Goal: Information Seeking & Learning: Learn about a topic

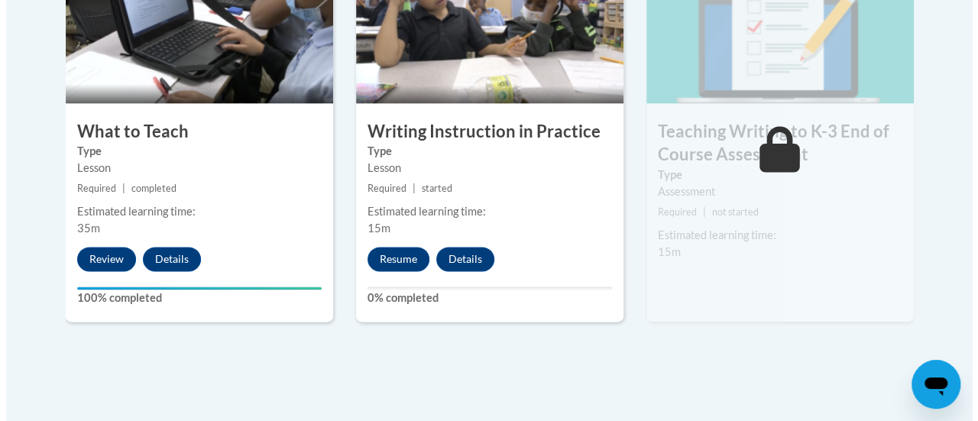
scroll to position [987, 0]
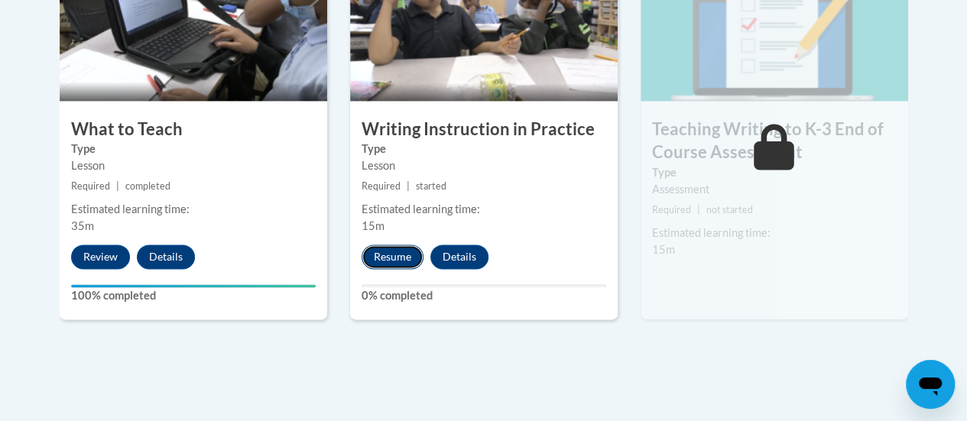
click at [394, 254] on button "Resume" at bounding box center [392, 257] width 62 height 24
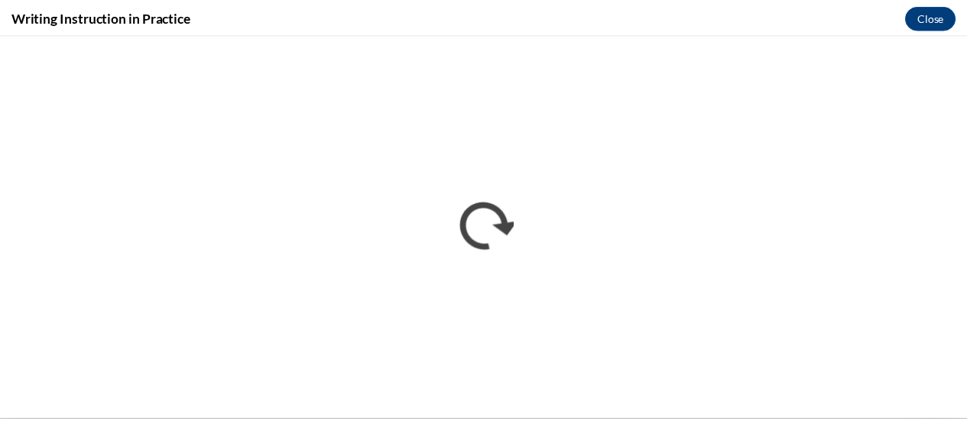
scroll to position [0, 0]
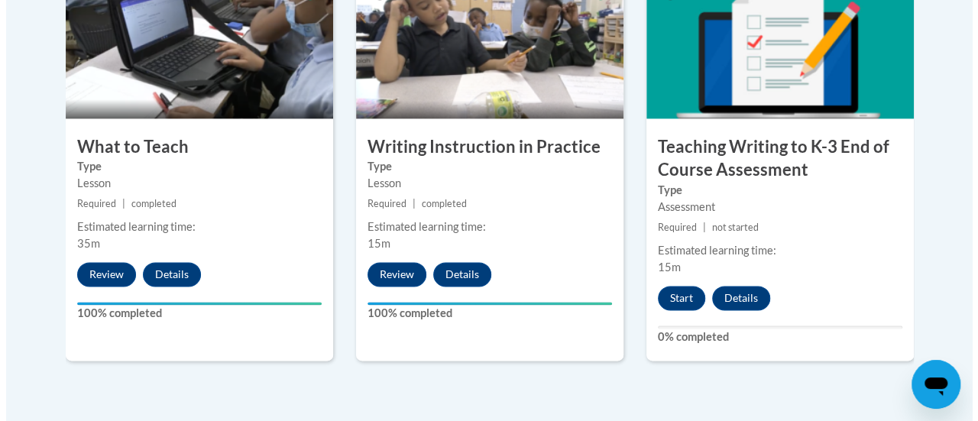
scroll to position [1015, 0]
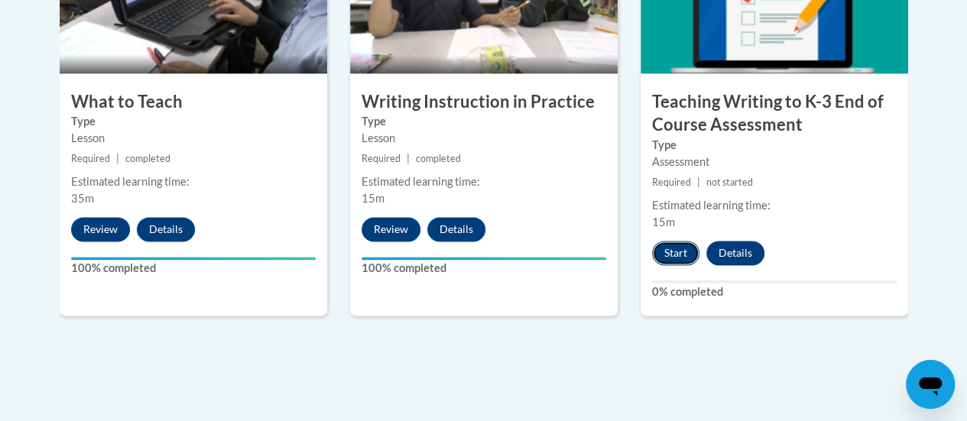
click at [682, 248] on button "Start" at bounding box center [675, 253] width 47 height 24
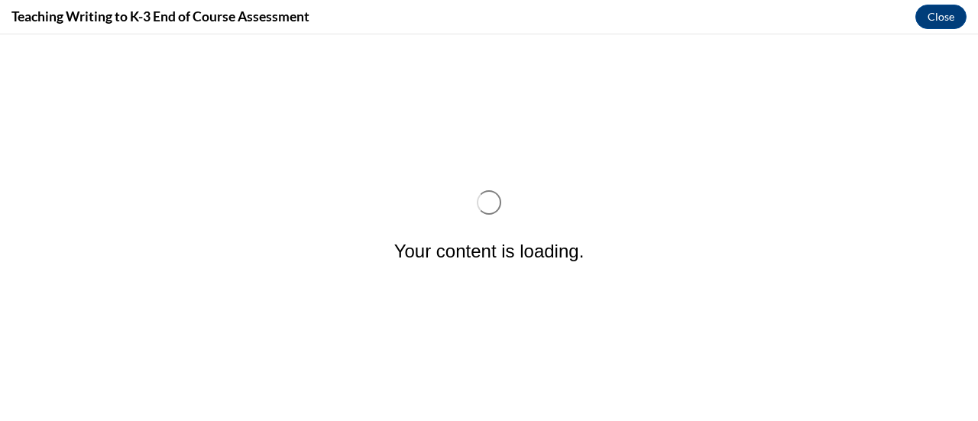
scroll to position [0, 0]
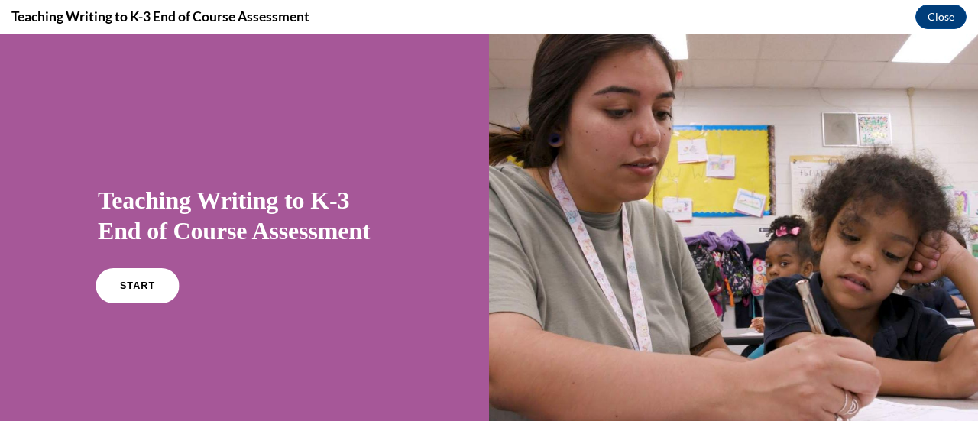
click at [144, 293] on link "START" at bounding box center [137, 285] width 83 height 35
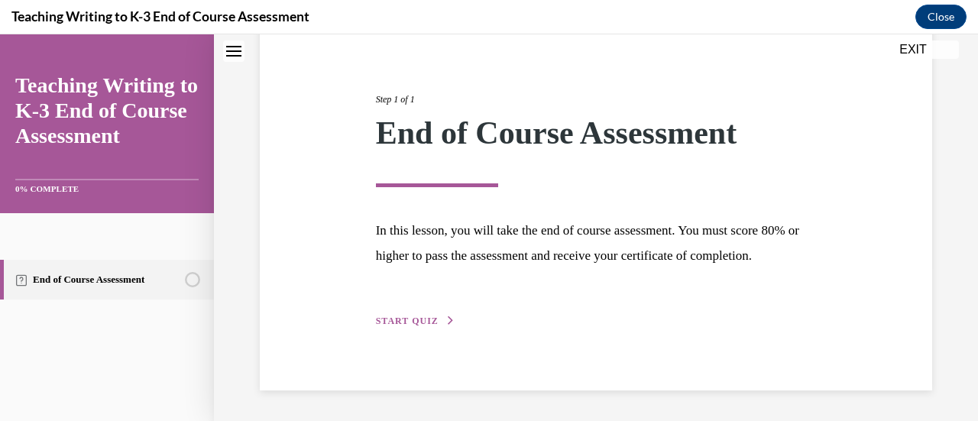
click at [446, 319] on icon "button" at bounding box center [450, 320] width 9 height 8
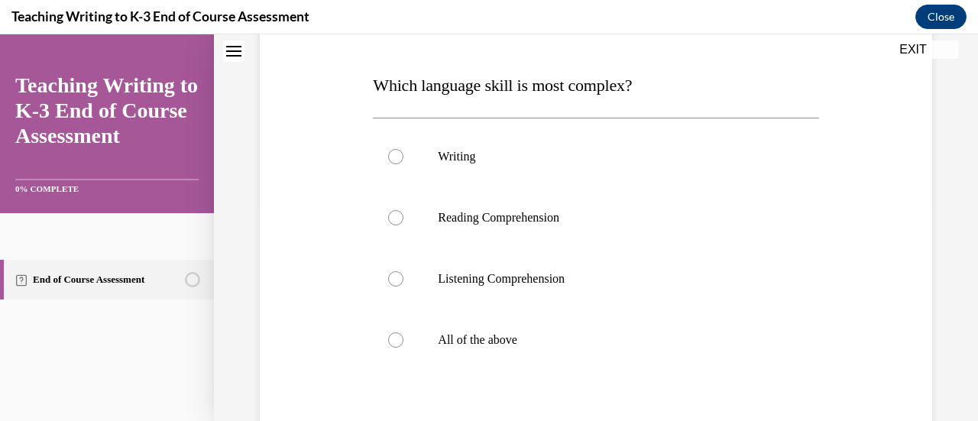
scroll to position [223, 0]
click at [465, 147] on label "Writing" at bounding box center [595, 155] width 445 height 61
click at [403, 148] on input "Writing" at bounding box center [395, 155] width 15 height 15
radio input "true"
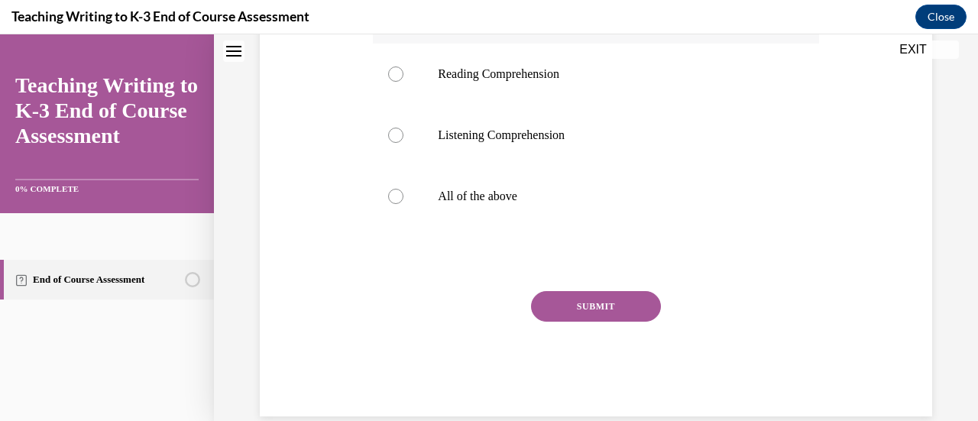
scroll to position [367, 0]
click at [634, 306] on button "SUBMIT" at bounding box center [596, 305] width 130 height 31
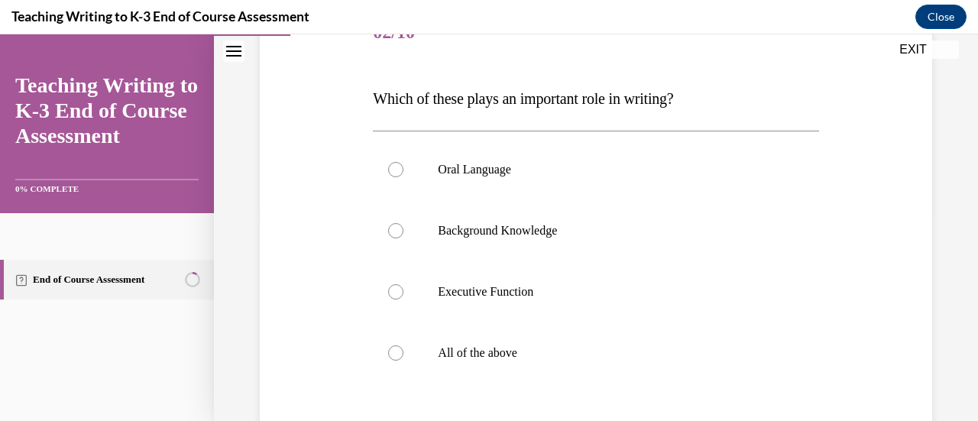
scroll to position [211, 0]
click at [522, 350] on p "All of the above" at bounding box center [609, 351] width 342 height 15
click at [403, 350] on input "All of the above" at bounding box center [395, 351] width 15 height 15
radio input "true"
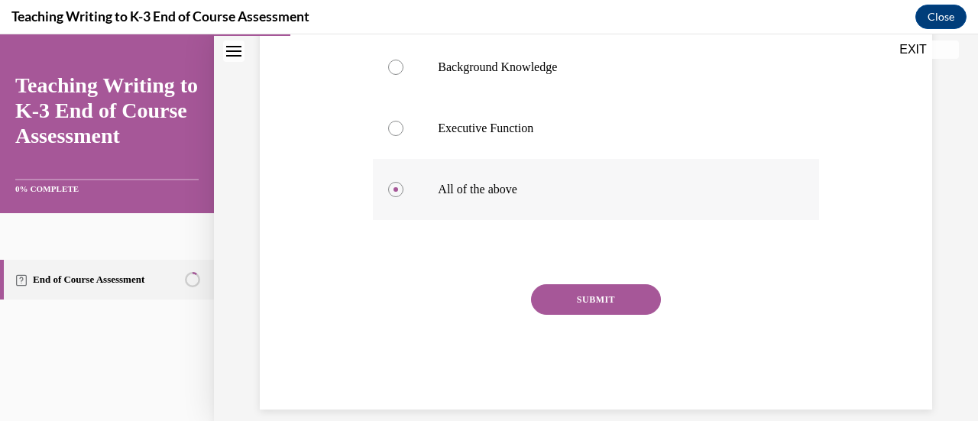
scroll to position [391, 0]
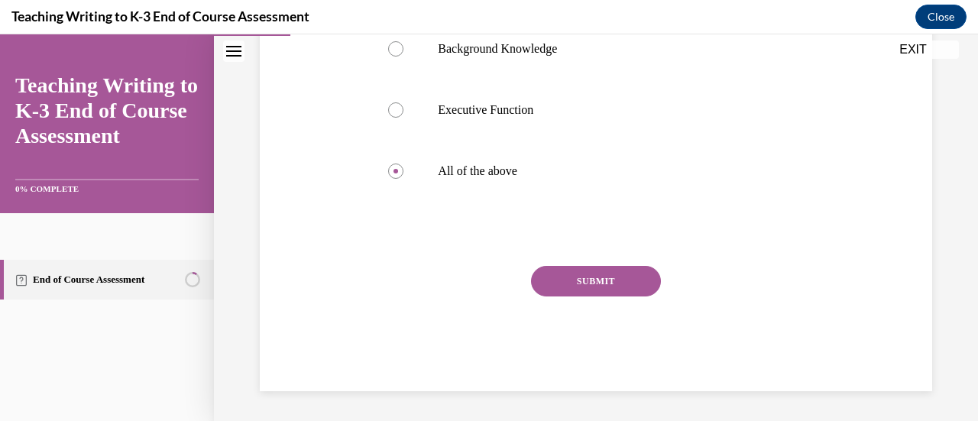
click at [631, 280] on button "SUBMIT" at bounding box center [596, 281] width 130 height 31
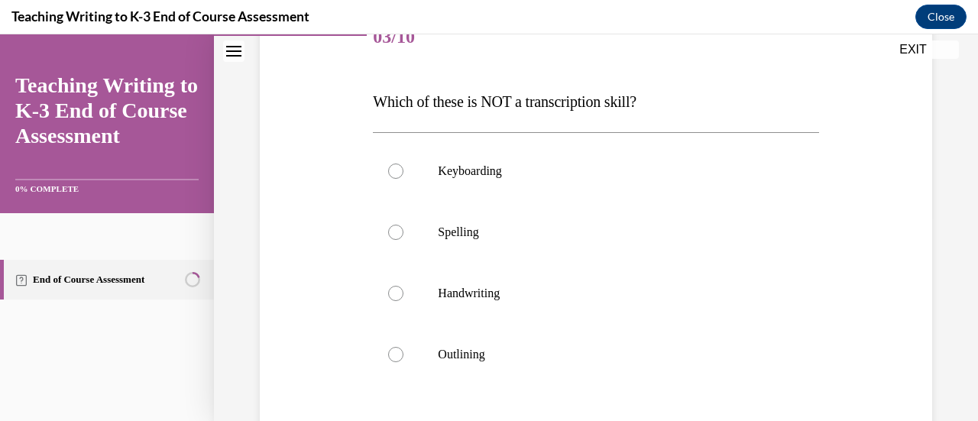
scroll to position [206, 0]
click at [473, 358] on p "Outlining" at bounding box center [609, 353] width 342 height 15
click at [403, 358] on input "Outlining" at bounding box center [395, 353] width 15 height 15
radio input "true"
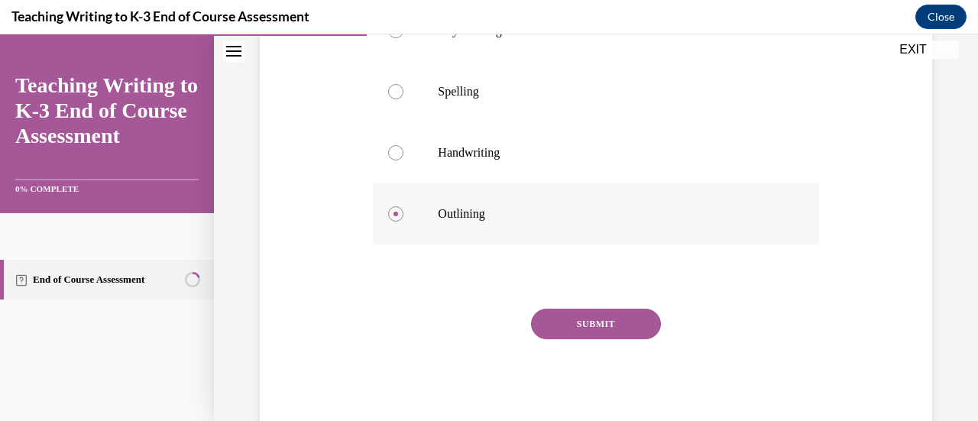
scroll to position [351, 0]
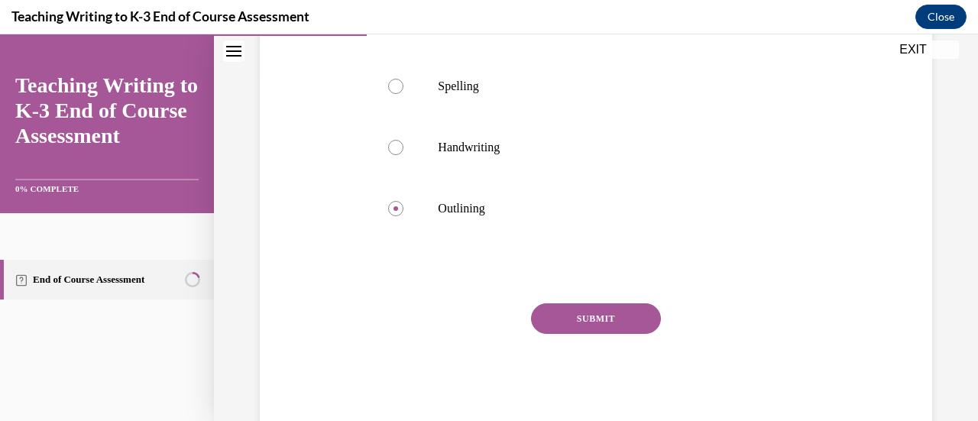
click at [633, 325] on button "SUBMIT" at bounding box center [596, 318] width 130 height 31
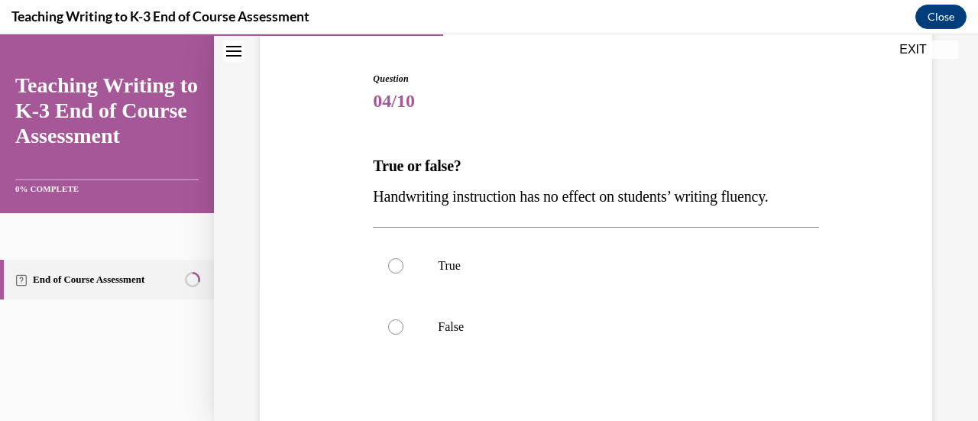
scroll to position [149, 0]
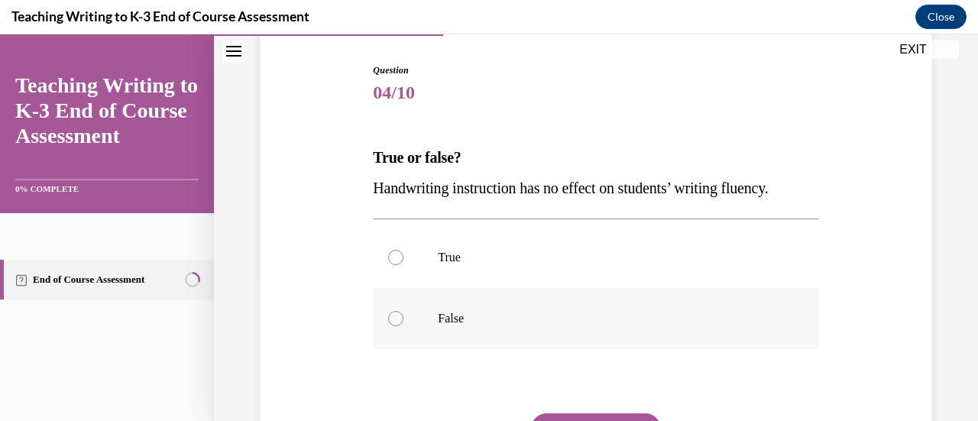
click at [438, 322] on p "False" at bounding box center [609, 318] width 342 height 15
click at [403, 322] on input "False" at bounding box center [395, 318] width 15 height 15
radio input "true"
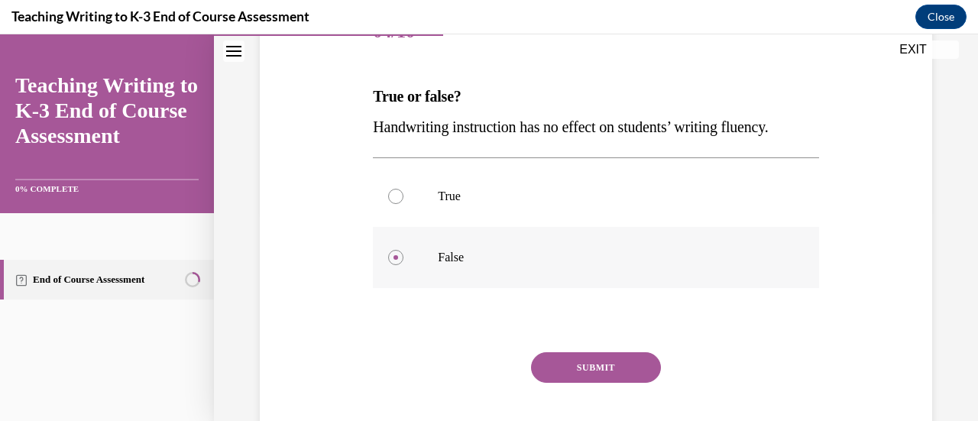
scroll to position [222, 0]
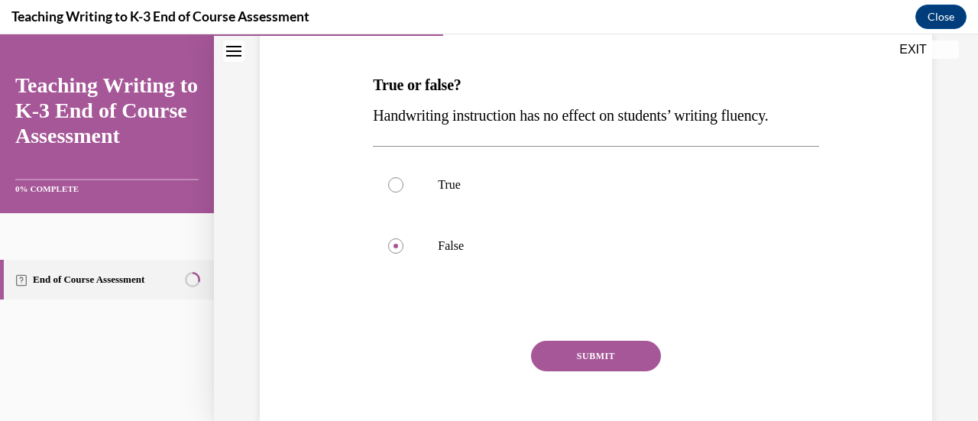
click at [607, 360] on button "SUBMIT" at bounding box center [596, 356] width 130 height 31
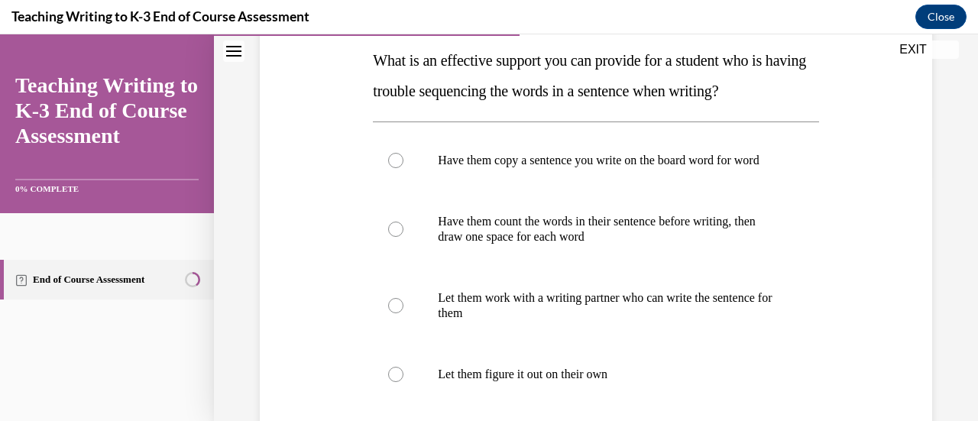
scroll to position [246, 0]
click at [623, 245] on p "Have them count the words in their sentence before writing, then draw one space…" at bounding box center [609, 229] width 342 height 31
click at [403, 237] on input "Have them count the words in their sentence before writing, then draw one space…" at bounding box center [395, 229] width 15 height 15
radio input "true"
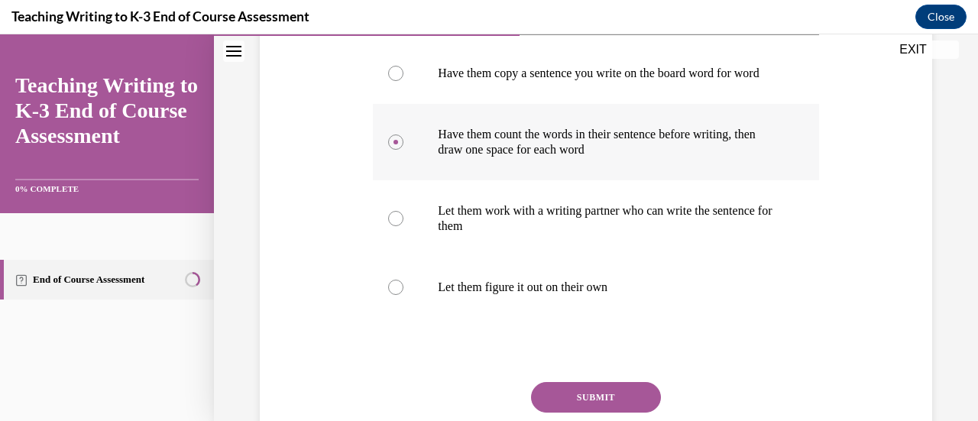
scroll to position [379, 0]
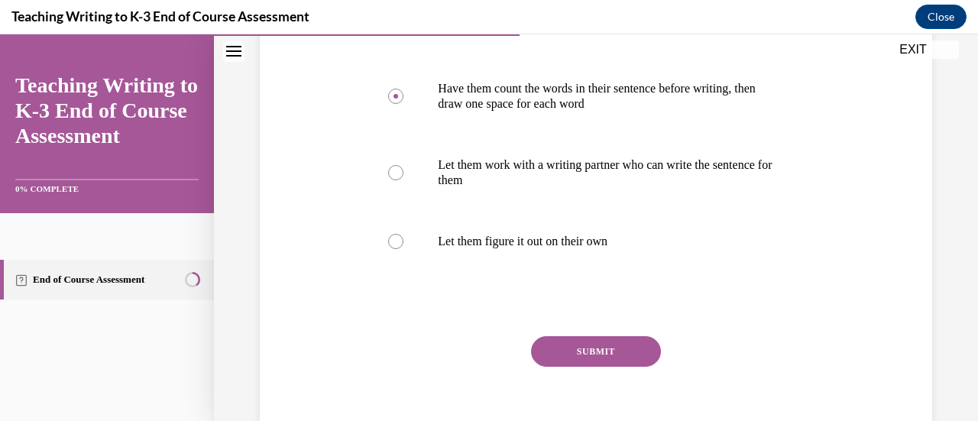
click at [605, 367] on button "SUBMIT" at bounding box center [596, 351] width 130 height 31
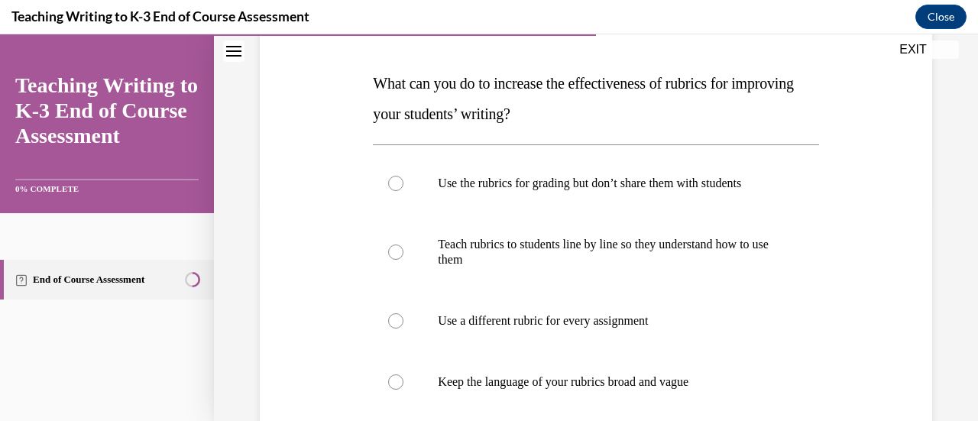
scroll to position [225, 0]
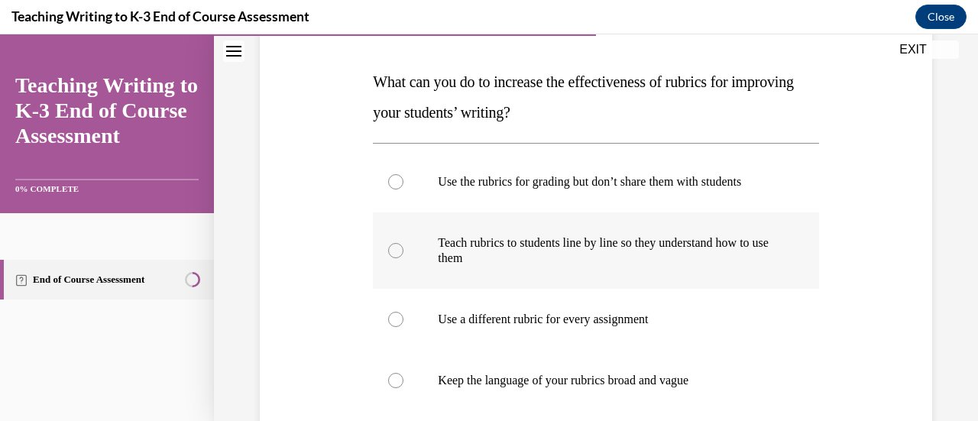
click at [753, 252] on p "Teach rubrics to students line by line so they understand how to use them" at bounding box center [609, 250] width 342 height 31
click at [403, 252] on input "Teach rubrics to students line by line so they understand how to use them" at bounding box center [395, 250] width 15 height 15
radio input "true"
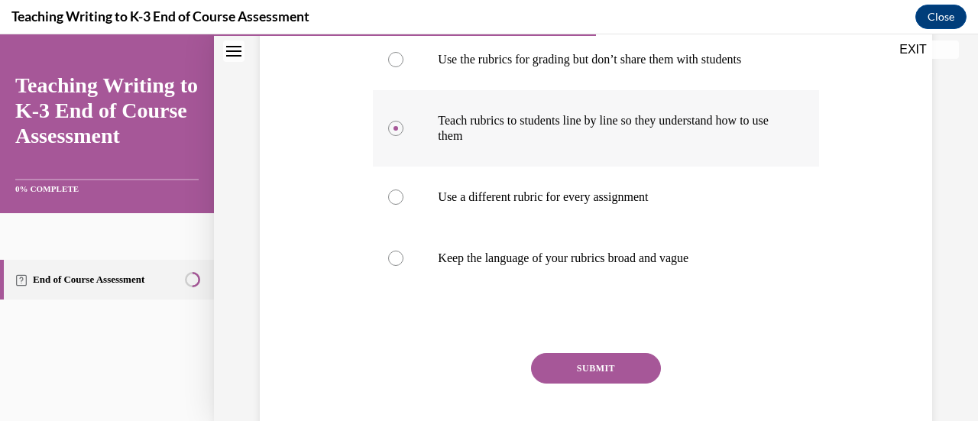
scroll to position [348, 0]
click at [631, 370] on button "SUBMIT" at bounding box center [596, 367] width 130 height 31
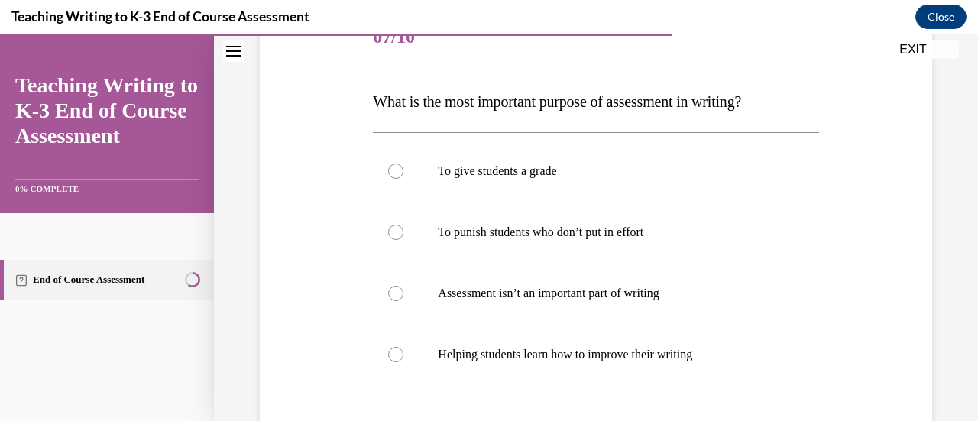
scroll to position [206, 0]
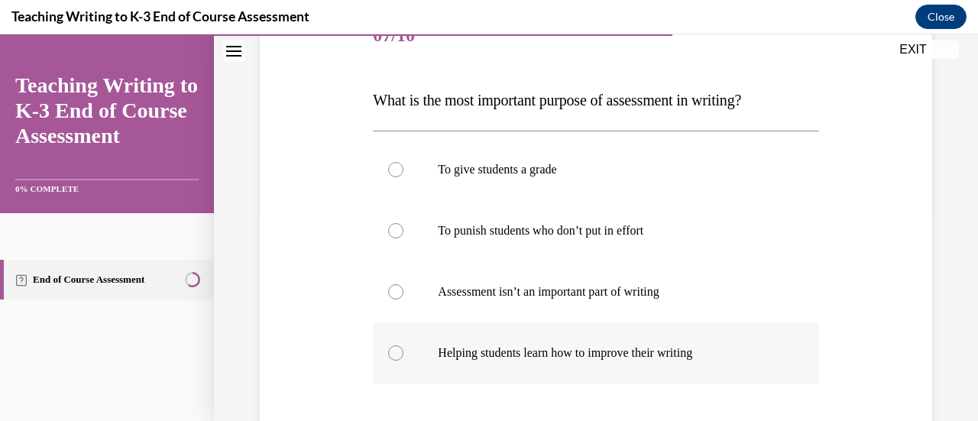
click at [597, 361] on label "Helping students learn how to improve their writing" at bounding box center [595, 352] width 445 height 61
click at [403, 361] on input "Helping students learn how to improve their writing" at bounding box center [395, 352] width 15 height 15
radio input "true"
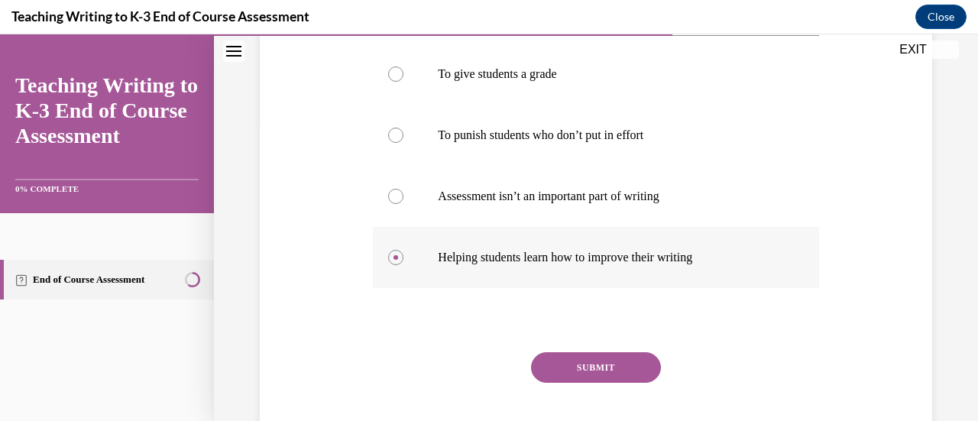
scroll to position [388, 0]
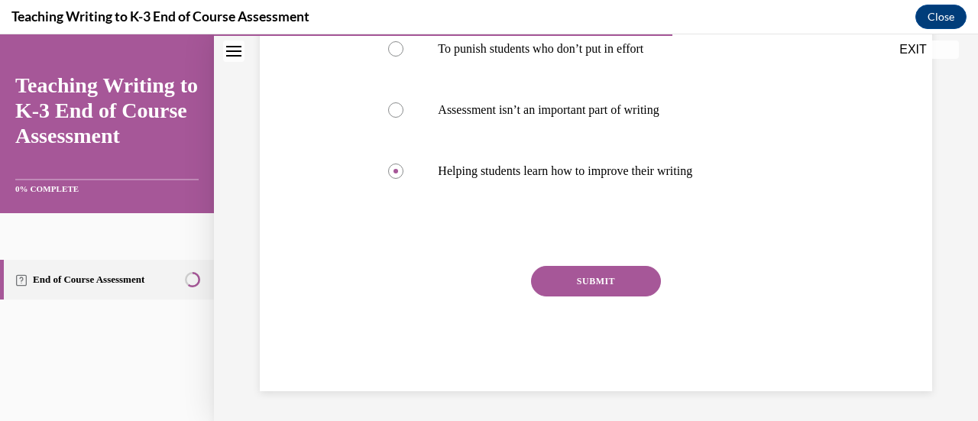
click at [618, 283] on button "SUBMIT" at bounding box center [596, 281] width 130 height 31
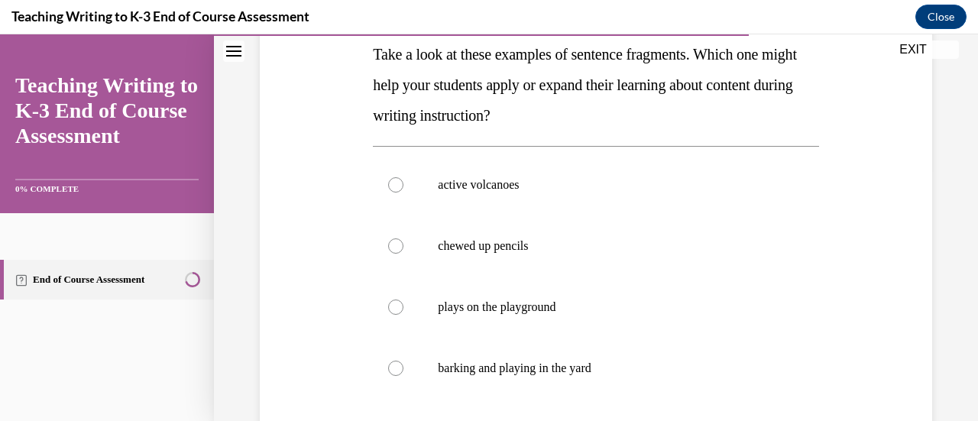
scroll to position [253, 0]
click at [556, 370] on p "barking and playing in the yard" at bounding box center [609, 367] width 342 height 15
click at [403, 370] on input "barking and playing in the yard" at bounding box center [395, 367] width 15 height 15
radio input "true"
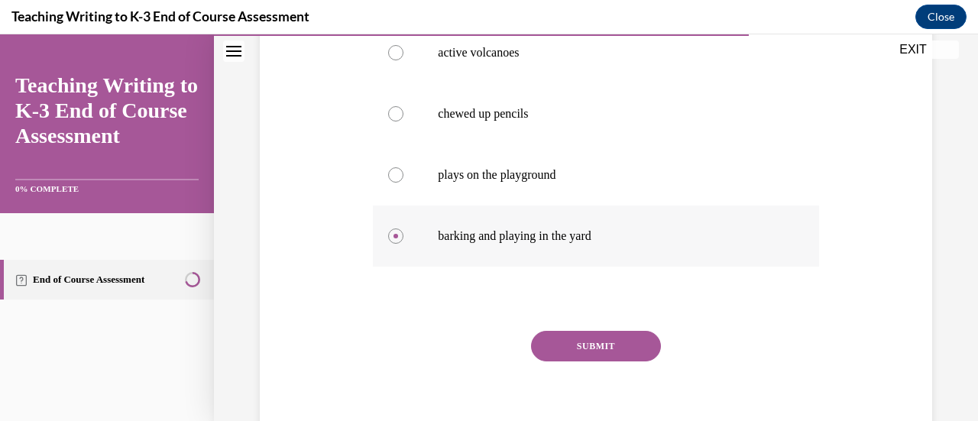
scroll to position [388, 0]
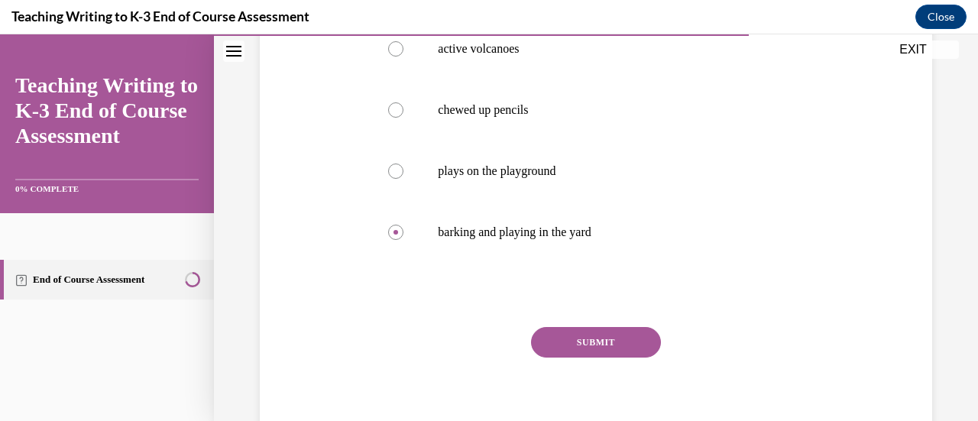
click at [622, 339] on button "SUBMIT" at bounding box center [596, 342] width 130 height 31
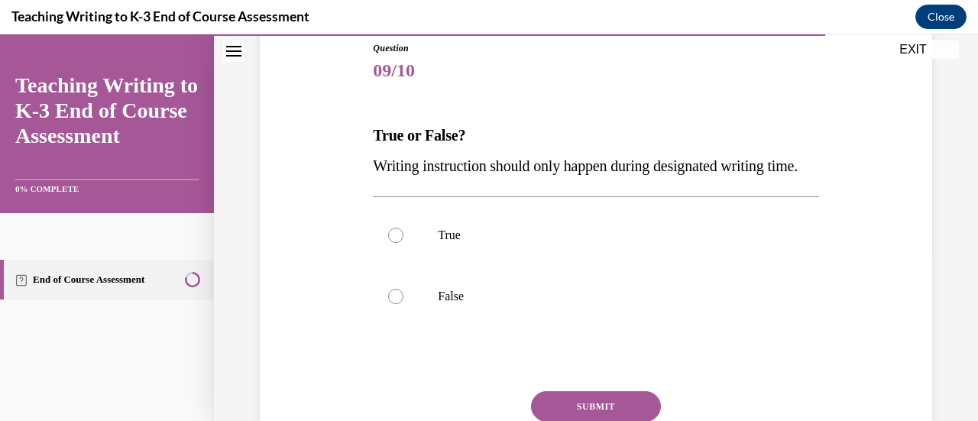
scroll to position [176, 0]
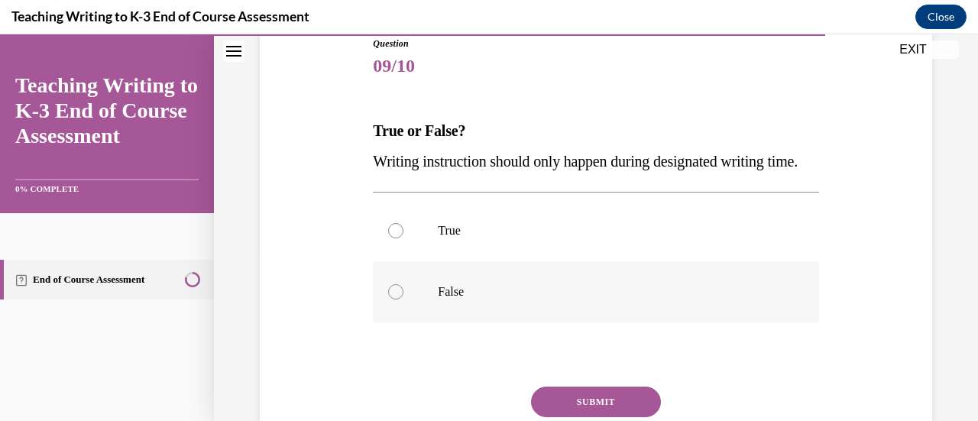
click at [474, 300] on p "False" at bounding box center [609, 291] width 342 height 15
click at [403, 300] on input "False" at bounding box center [395, 291] width 15 height 15
radio input "true"
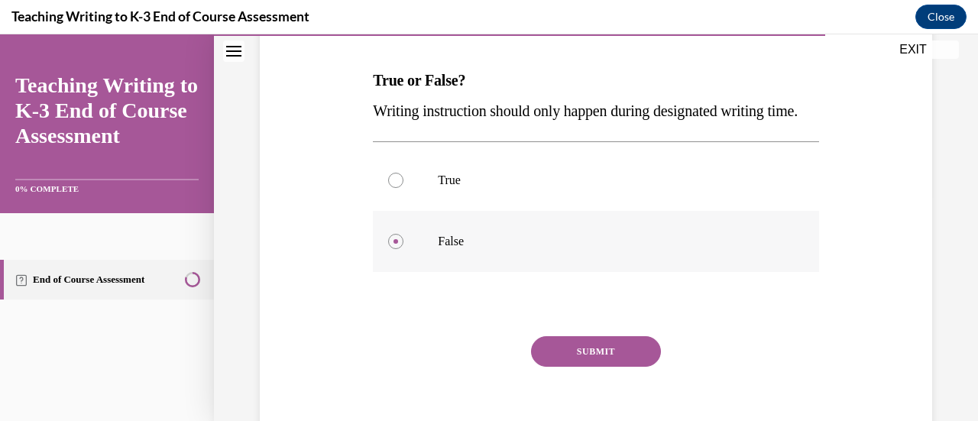
scroll to position [270, 0]
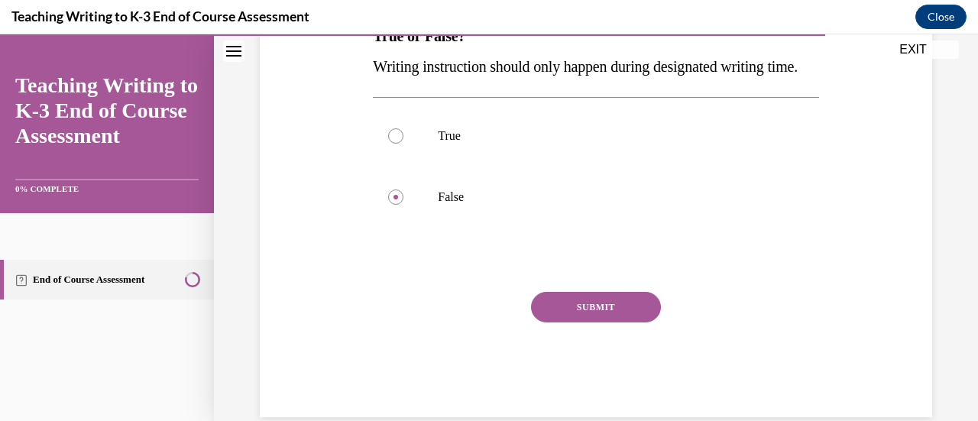
click at [611, 322] on button "SUBMIT" at bounding box center [596, 307] width 130 height 31
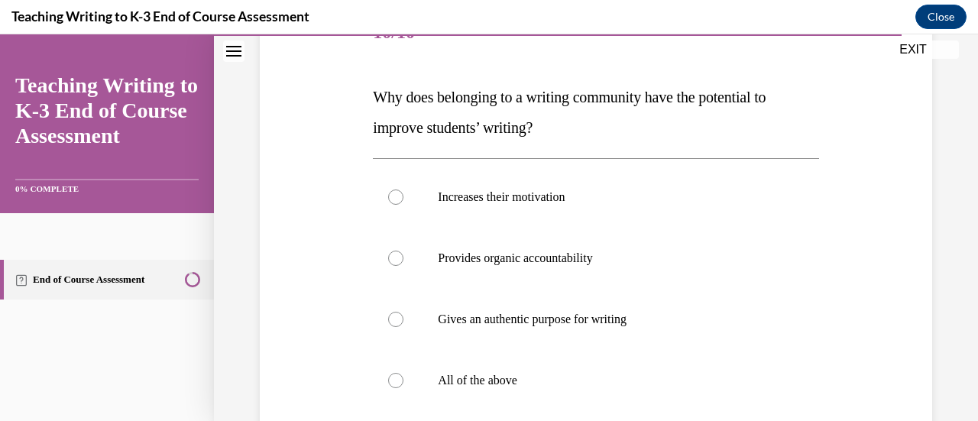
scroll to position [212, 0]
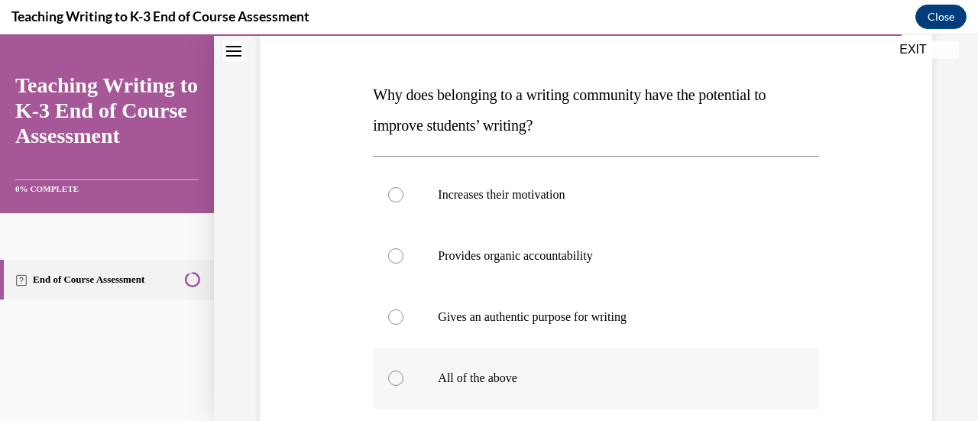
click at [523, 376] on p "All of the above" at bounding box center [609, 378] width 342 height 15
click at [403, 376] on input "All of the above" at bounding box center [395, 378] width 15 height 15
radio input "true"
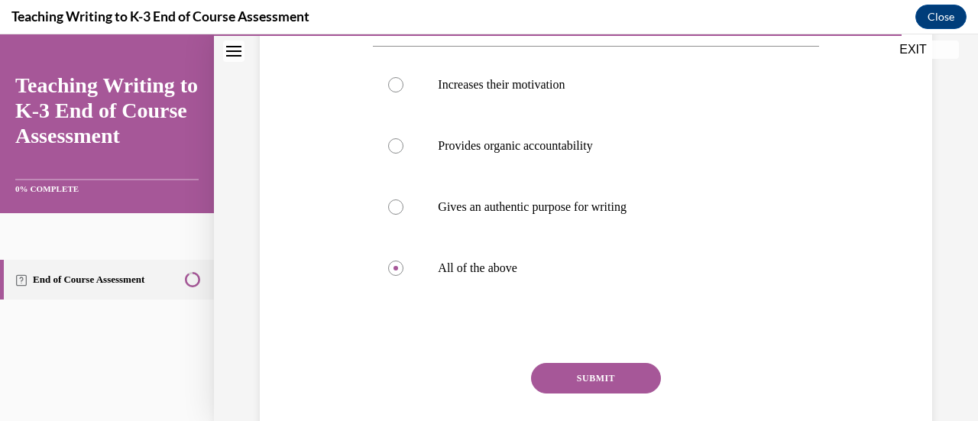
click at [604, 387] on button "SUBMIT" at bounding box center [596, 378] width 130 height 31
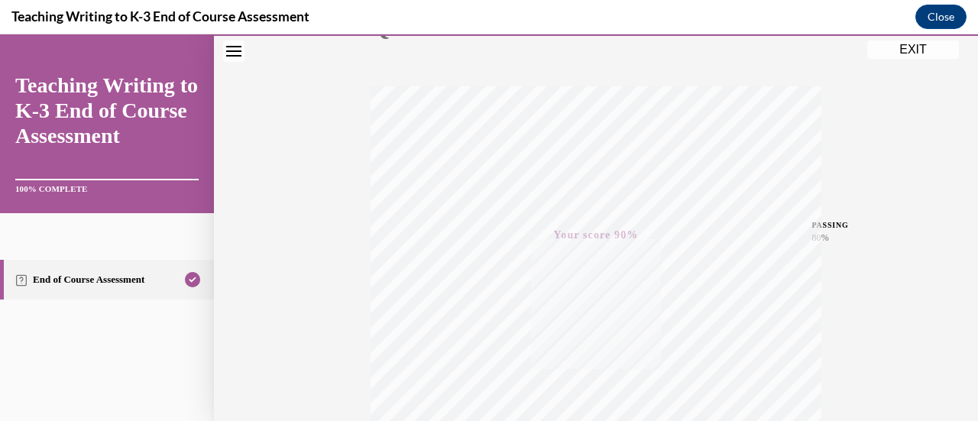
scroll to position [0, 0]
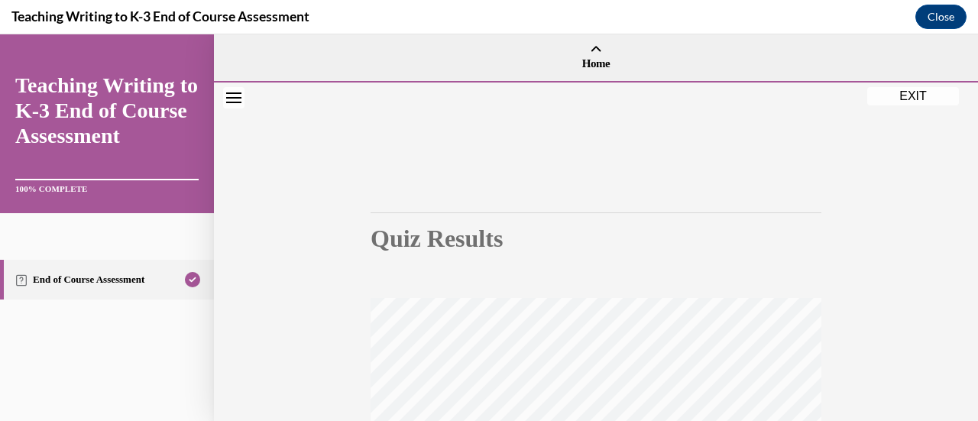
click at [929, 103] on button "EXIT" at bounding box center [913, 96] width 92 height 18
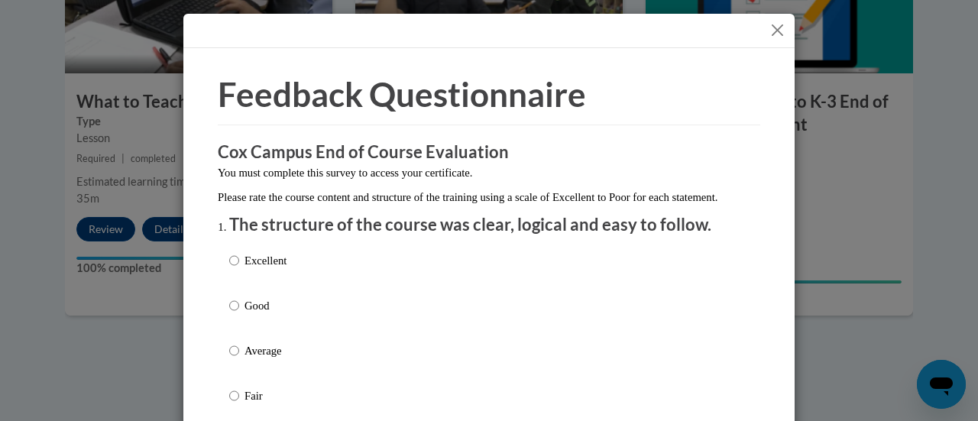
click at [778, 28] on button "Close" at bounding box center [777, 30] width 19 height 19
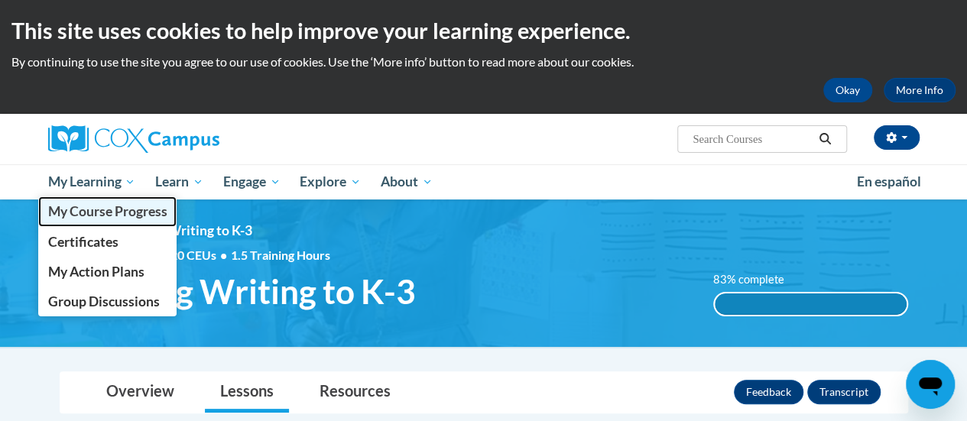
click at [117, 222] on link "My Course Progress" at bounding box center [107, 211] width 139 height 30
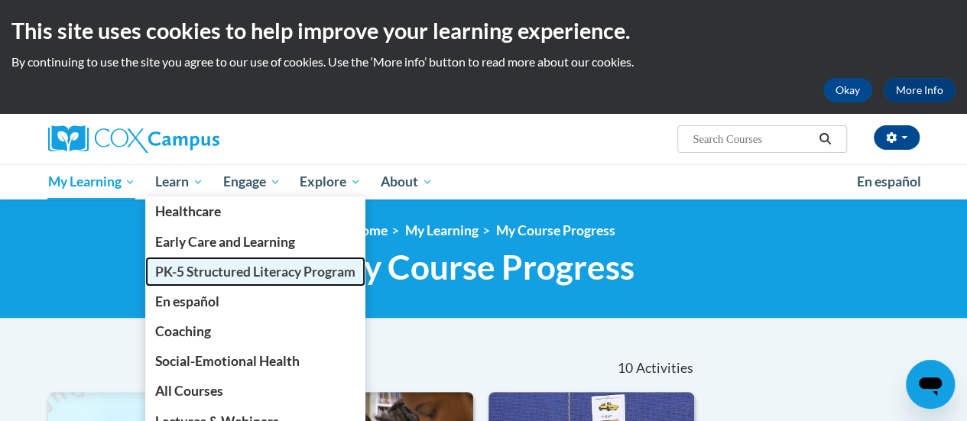
click at [196, 273] on span "PK-5 Structured Literacy Program" at bounding box center [255, 272] width 200 height 16
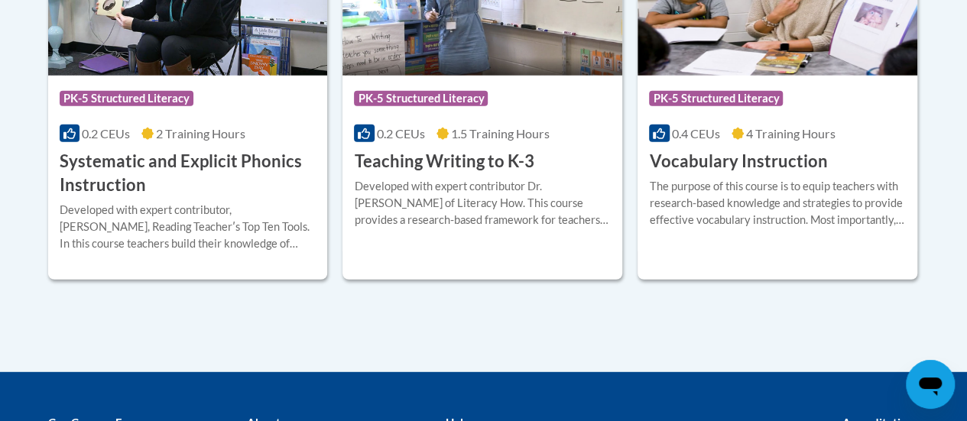
scroll to position [1946, 0]
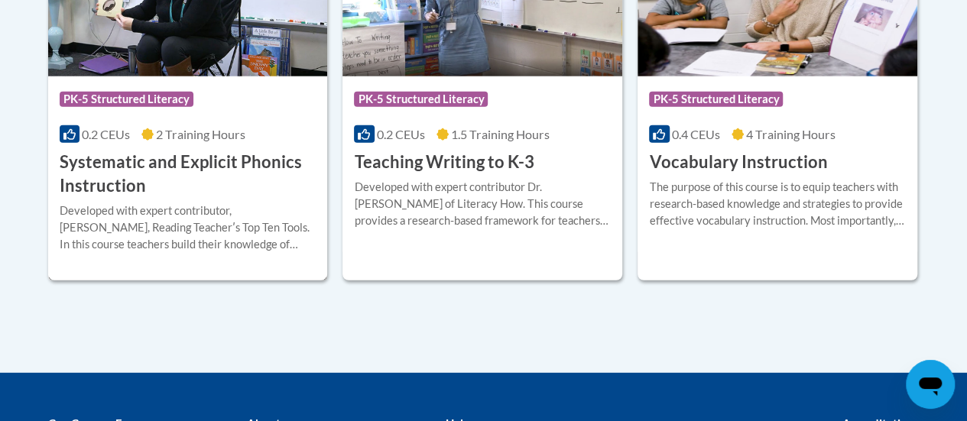
click at [280, 159] on h3 "Systematic and Explicit Phonics Instruction" at bounding box center [188, 174] width 257 height 47
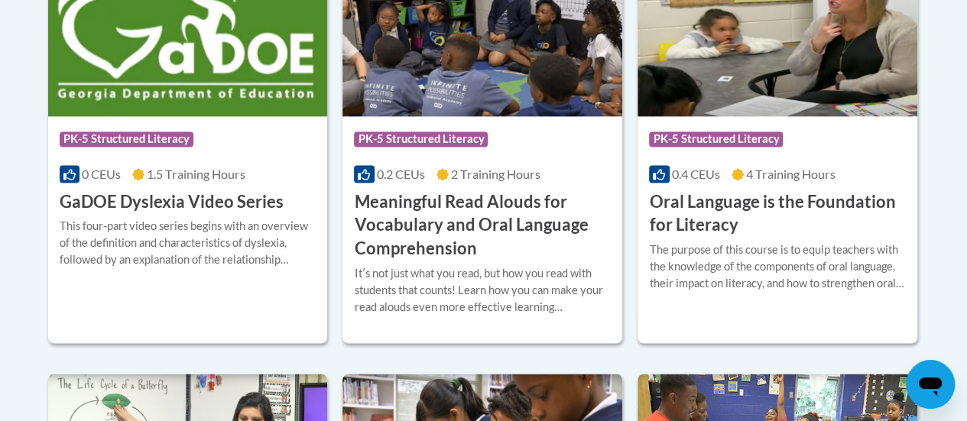
scroll to position [1126, 0]
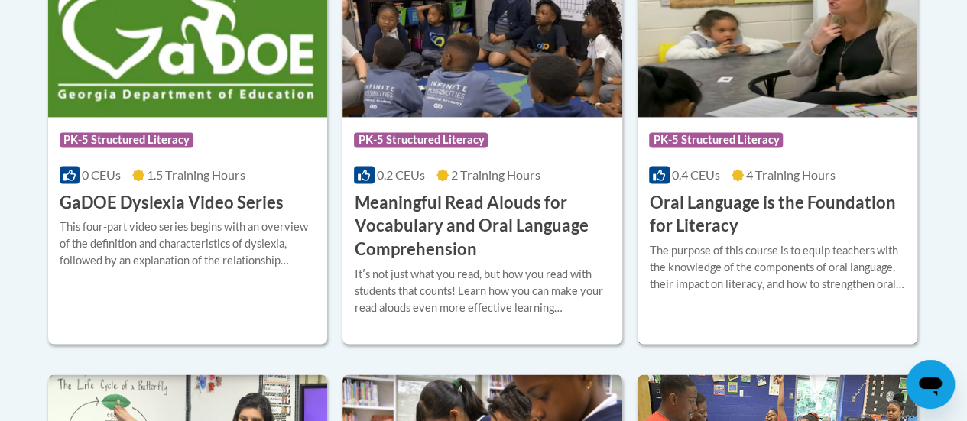
click at [711, 223] on h3 "Oral Language is the Foundation for Literacy" at bounding box center [777, 214] width 257 height 47
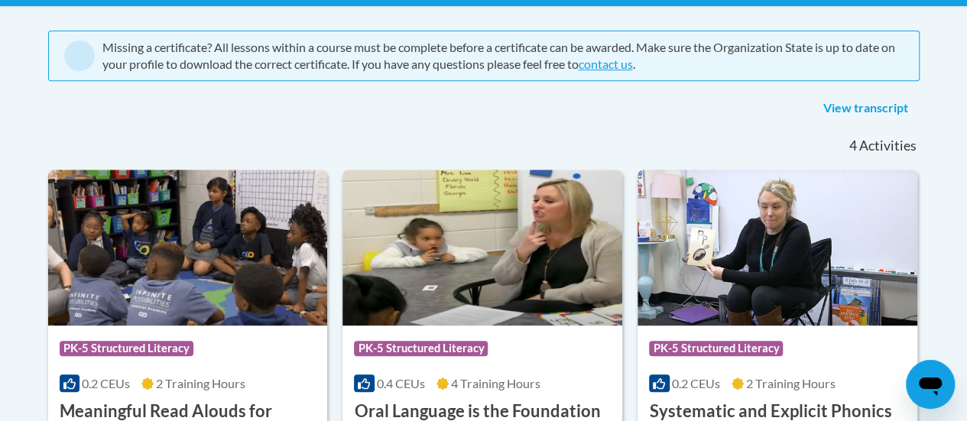
scroll to position [311, 0]
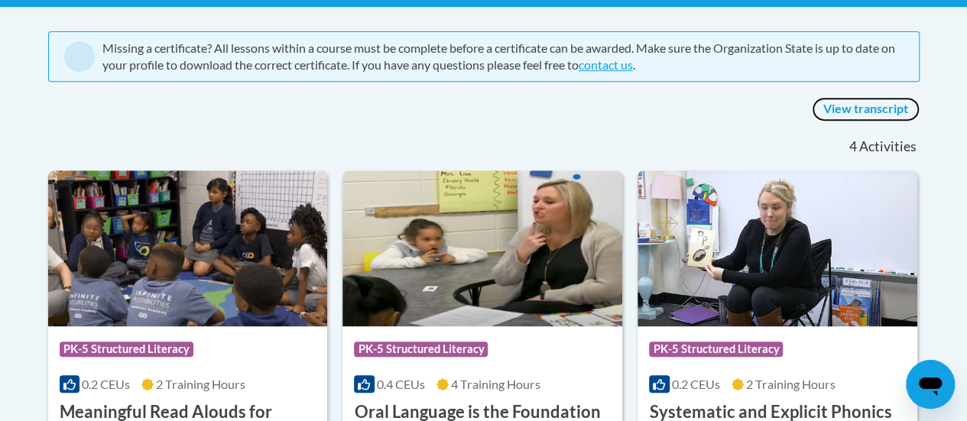
click at [878, 108] on link "View transcript" at bounding box center [865, 109] width 108 height 24
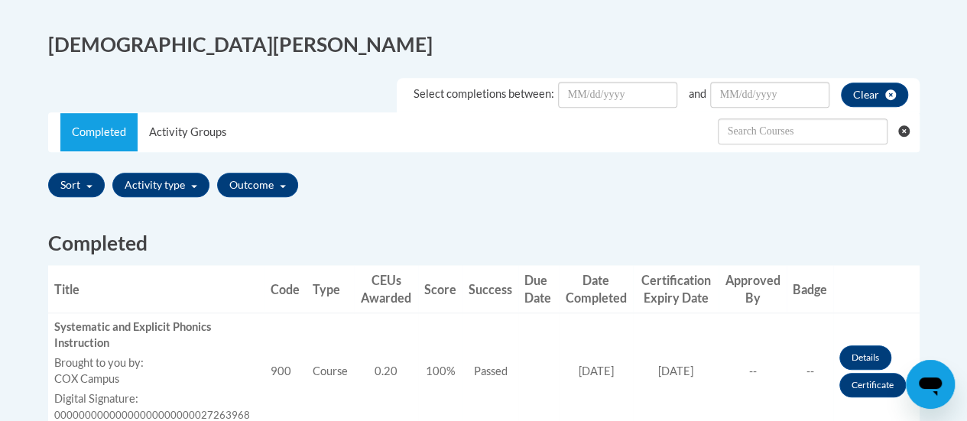
scroll to position [391, 0]
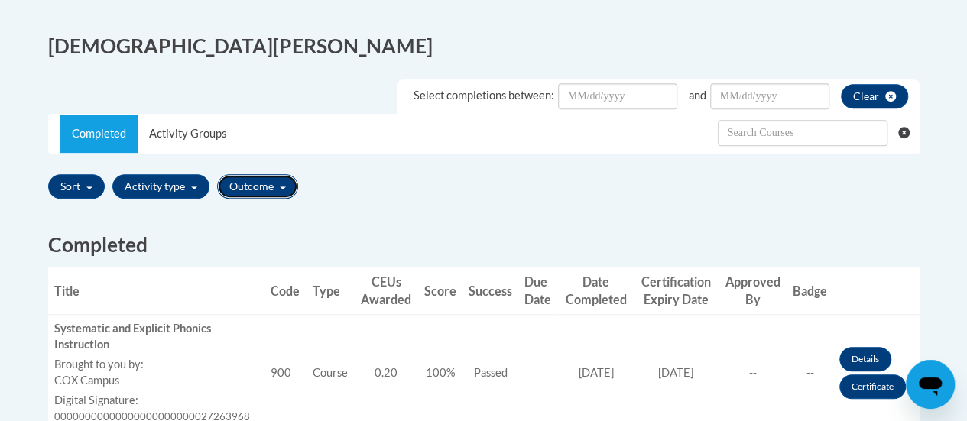
click at [267, 193] on button "Outcome" at bounding box center [257, 186] width 81 height 24
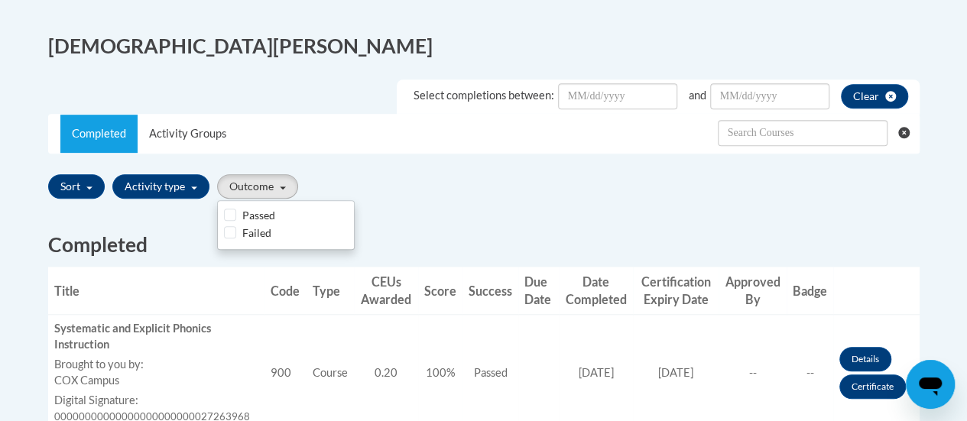
click at [263, 212] on label "Passed" at bounding box center [258, 215] width 33 height 17
click at [236, 212] on input "Passed" at bounding box center [230, 215] width 12 height 12
checkbox input "true"
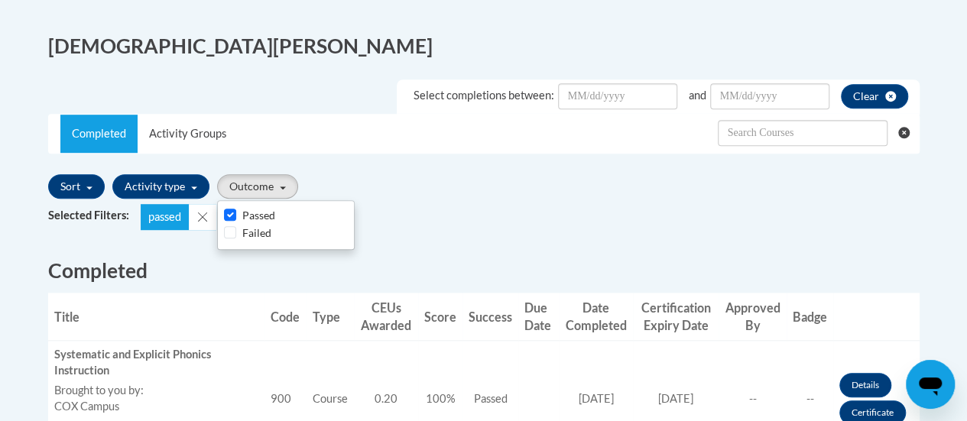
click at [411, 199] on div "Sort Title Code Date Completed Certificate Expiration Dated Due Date Selected F…" at bounding box center [483, 187] width 871 height 36
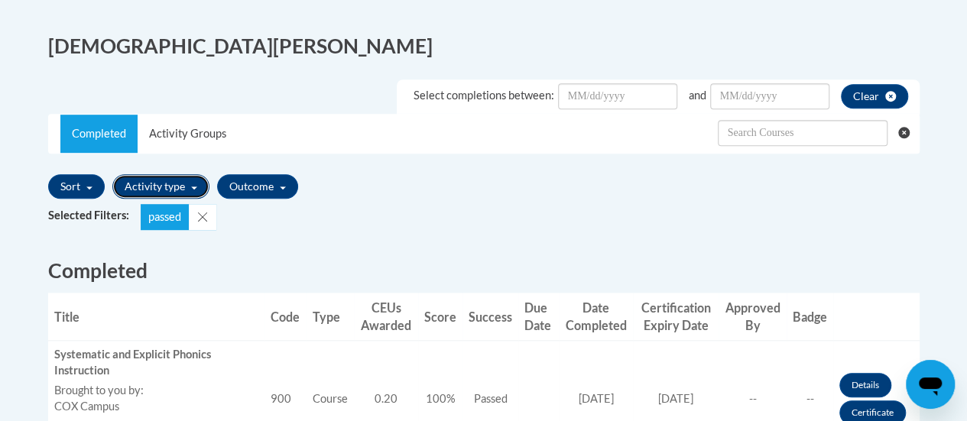
click at [184, 188] on button "Activity type" at bounding box center [160, 186] width 97 height 24
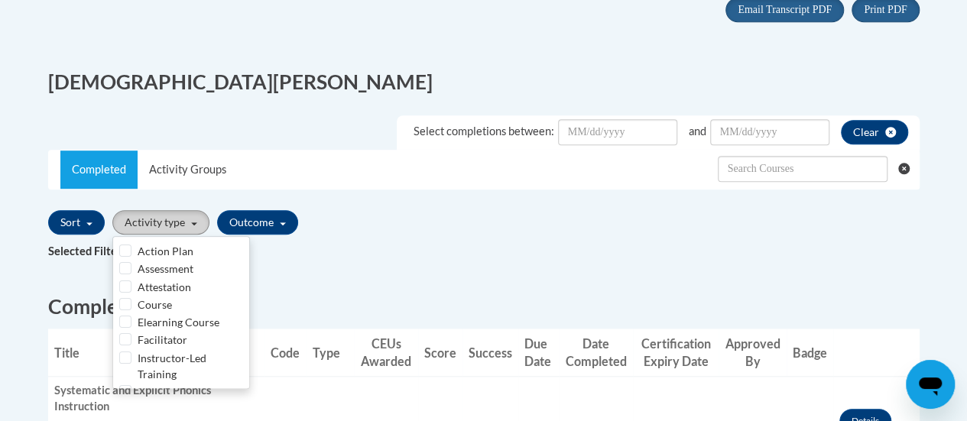
scroll to position [355, 0]
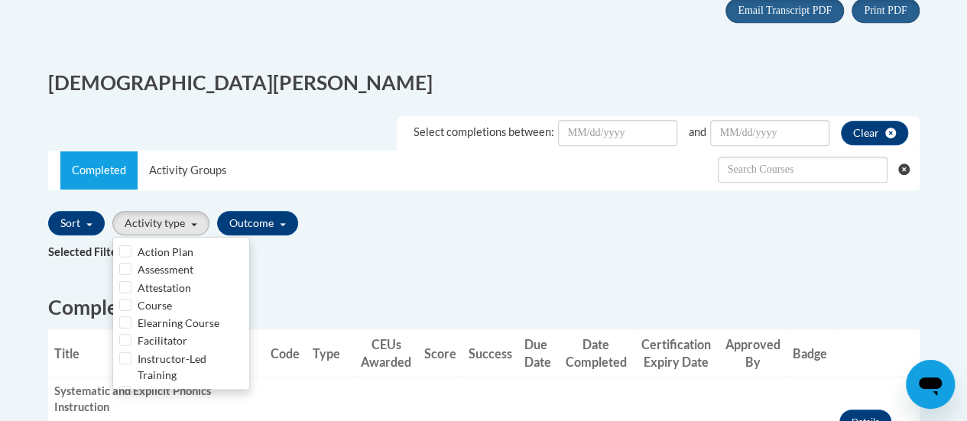
click at [167, 320] on label "Elearning Course" at bounding box center [179, 323] width 82 height 16
click at [131, 320] on input "Elearning Course" at bounding box center [125, 322] width 12 height 12
click at [182, 316] on label "Elearning Course" at bounding box center [179, 323] width 82 height 16
click at [131, 316] on input "Elearning Course" at bounding box center [125, 322] width 12 height 12
click at [206, 324] on label "Elearning Course" at bounding box center [179, 323] width 82 height 16
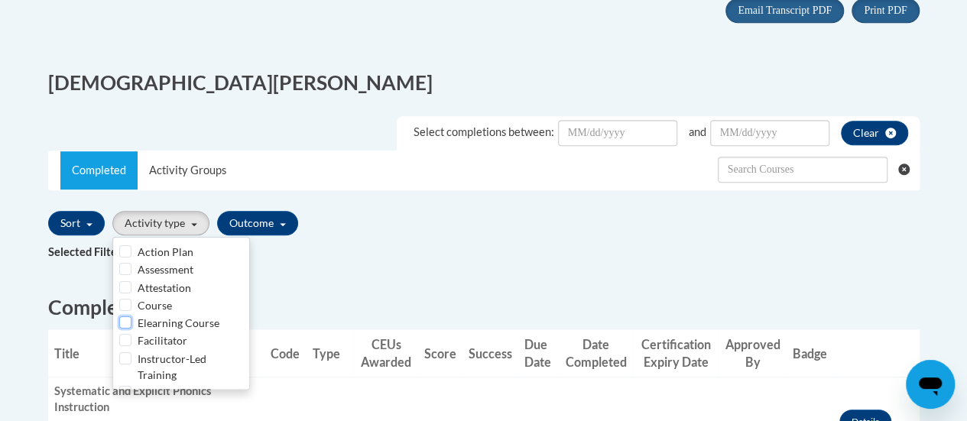
click at [131, 324] on input "Elearning Course" at bounding box center [125, 322] width 12 height 12
click at [124, 322] on input "Elearning Course" at bounding box center [125, 322] width 12 height 12
checkbox input "false"
click at [123, 309] on input "Course" at bounding box center [125, 305] width 12 height 12
checkbox input "true"
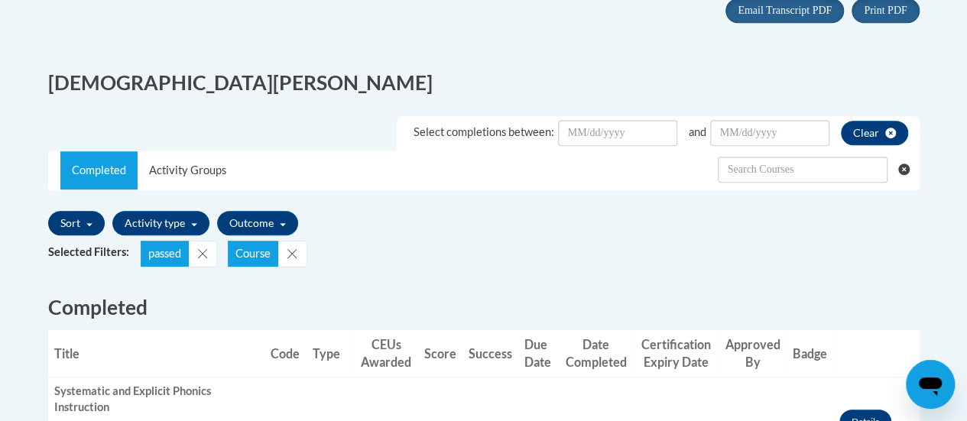
click at [80, 224] on button "Sort" at bounding box center [76, 223] width 57 height 24
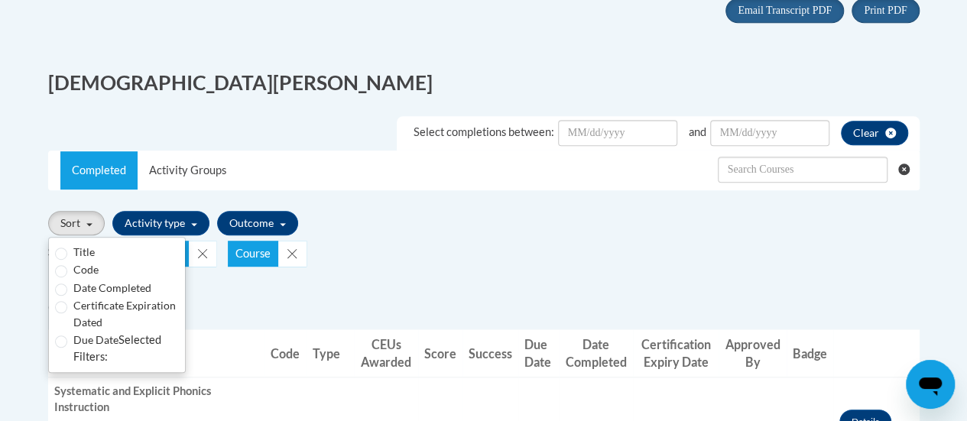
click at [393, 260] on div "Selected Filters: passed Course" at bounding box center [483, 254] width 871 height 26
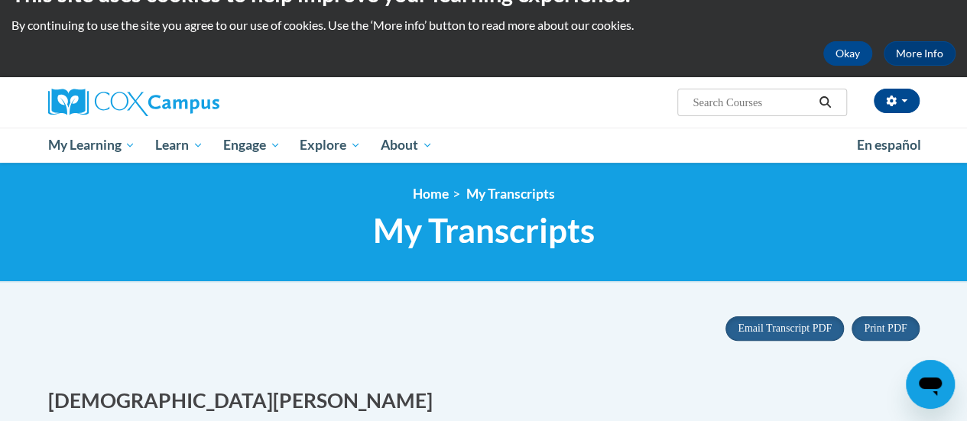
scroll to position [0, 0]
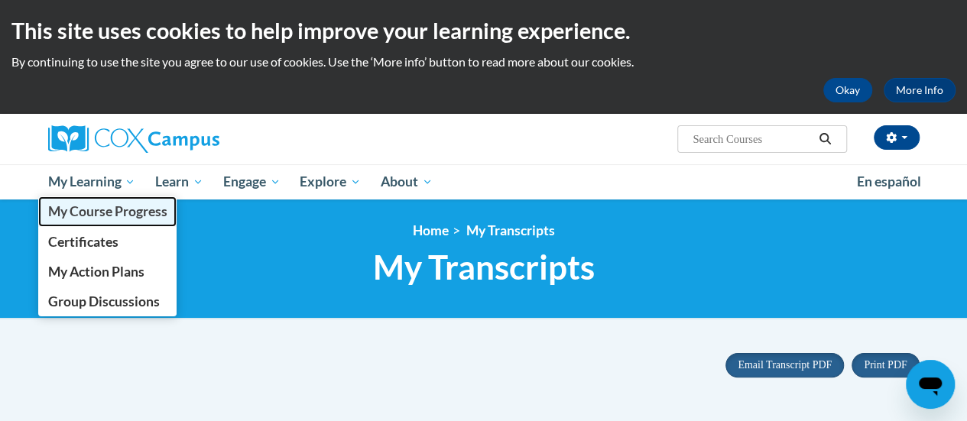
click at [111, 210] on span "My Course Progress" at bounding box center [106, 211] width 119 height 16
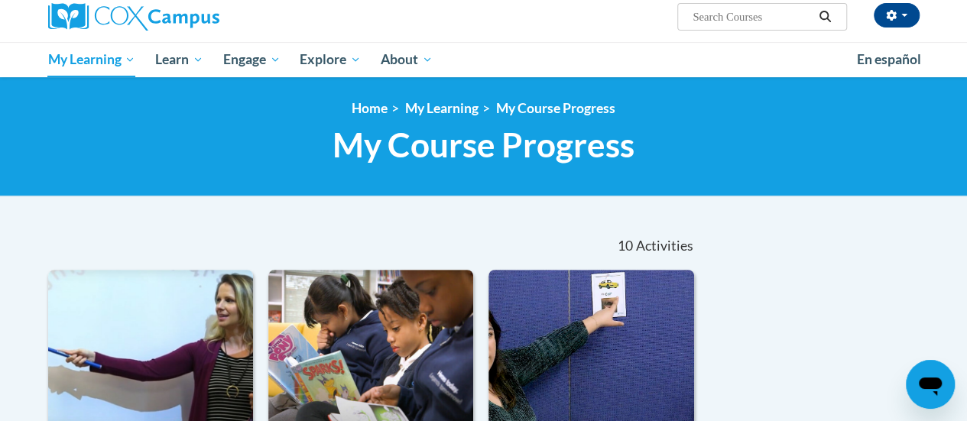
scroll to position [138, 0]
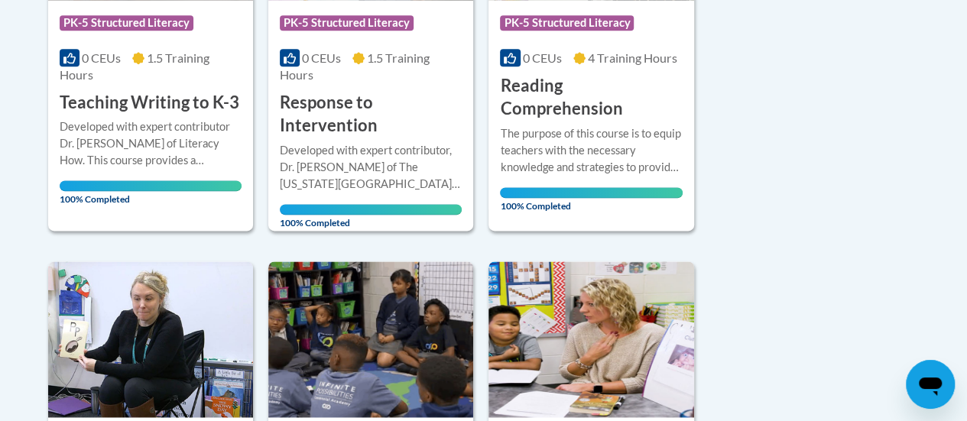
click at [818, 294] on div "Sort Date Enrolled Title (A-Z) «« « 1-10 » »» 10 Activities CEUs Course Categor…" at bounding box center [484, 237] width 894 height 1685
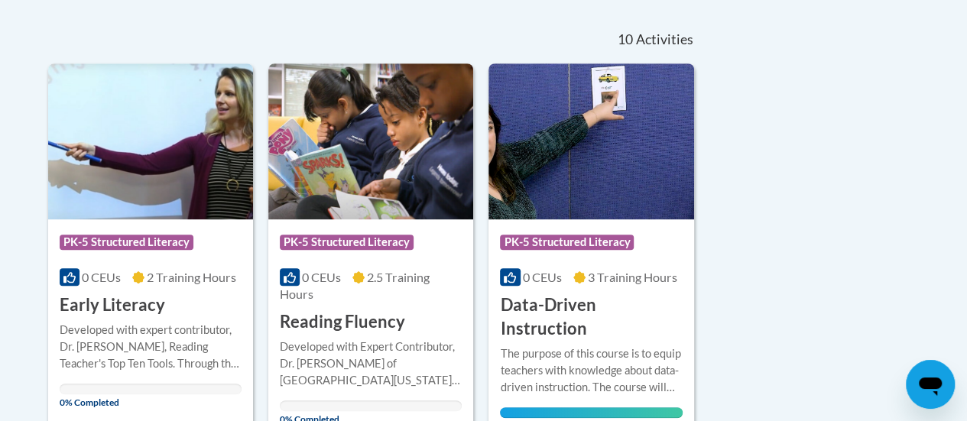
scroll to position [332, 0]
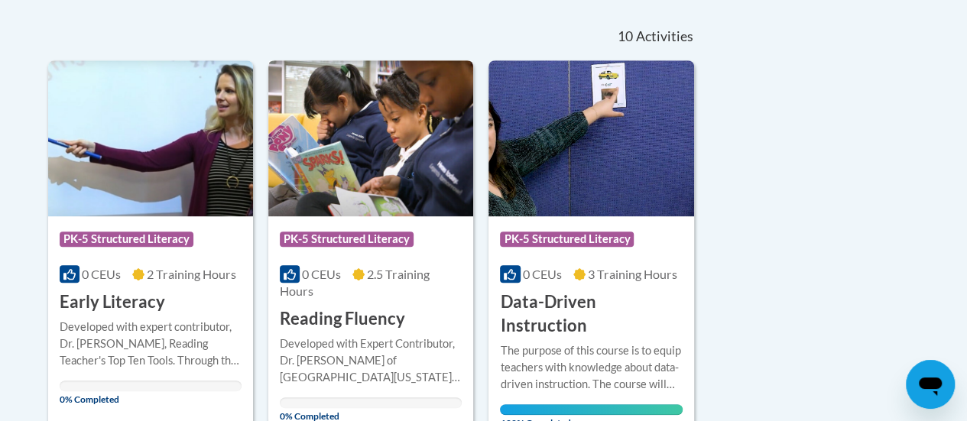
click at [419, 275] on span "2.5 Training Hours" at bounding box center [355, 282] width 150 height 31
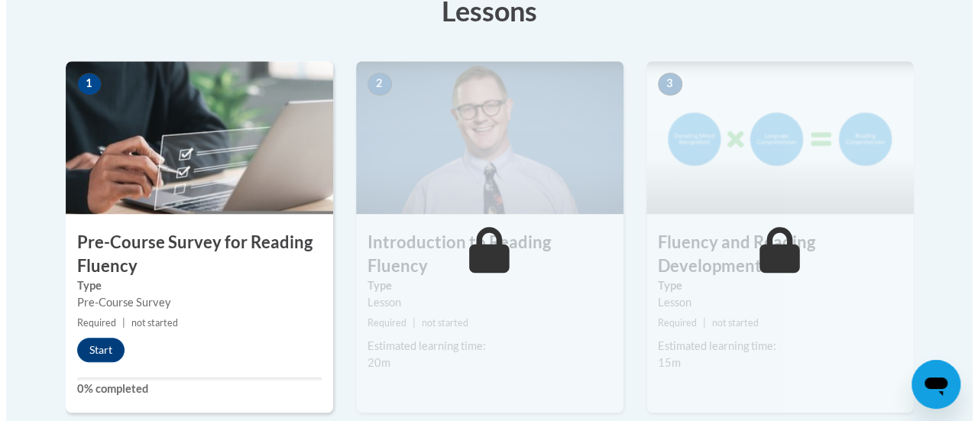
scroll to position [454, 0]
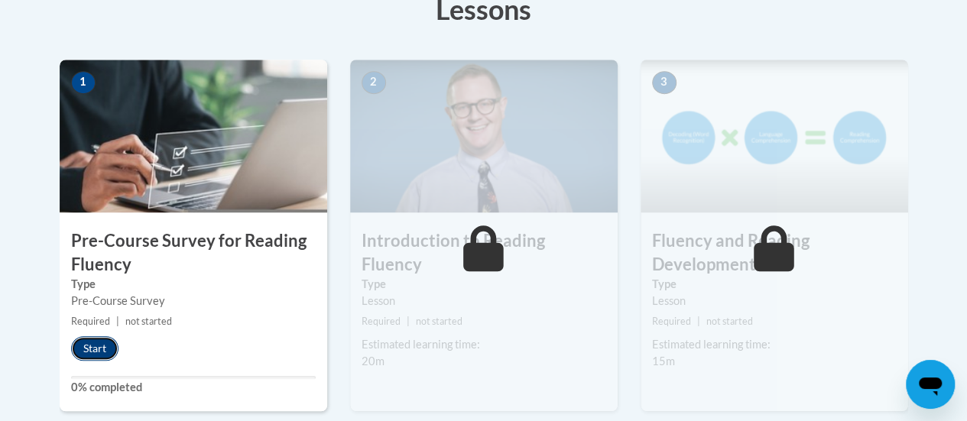
click at [92, 348] on button "Start" at bounding box center [94, 348] width 47 height 24
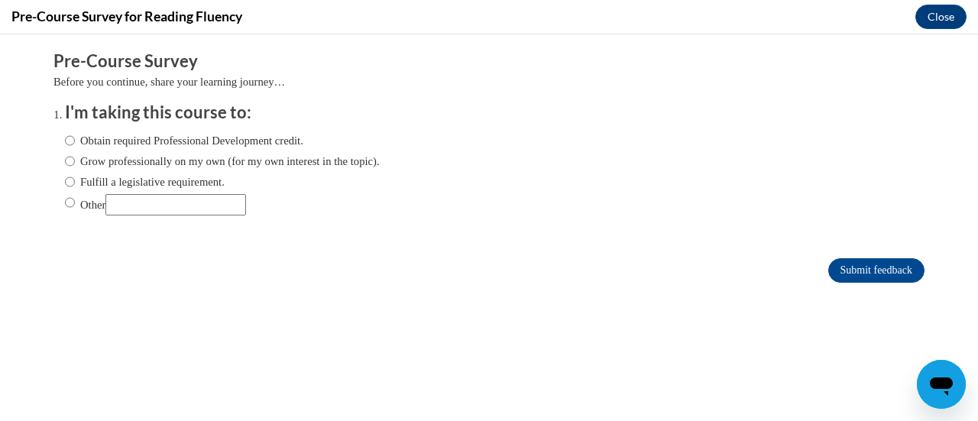
scroll to position [0, 0]
click at [65, 141] on input "Obtain required Professional Development credit." at bounding box center [70, 140] width 10 height 17
radio input "true"
click at [868, 274] on input "Submit feedback" at bounding box center [876, 270] width 96 height 24
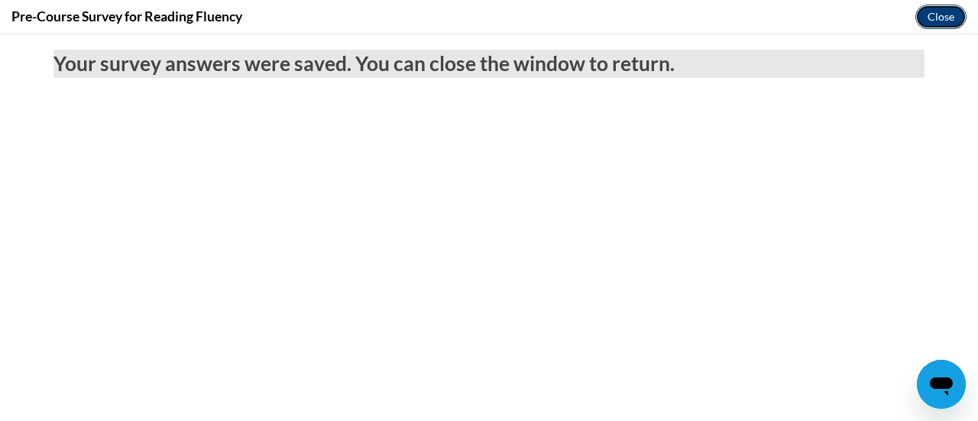
click at [944, 15] on button "Close" at bounding box center [940, 17] width 51 height 24
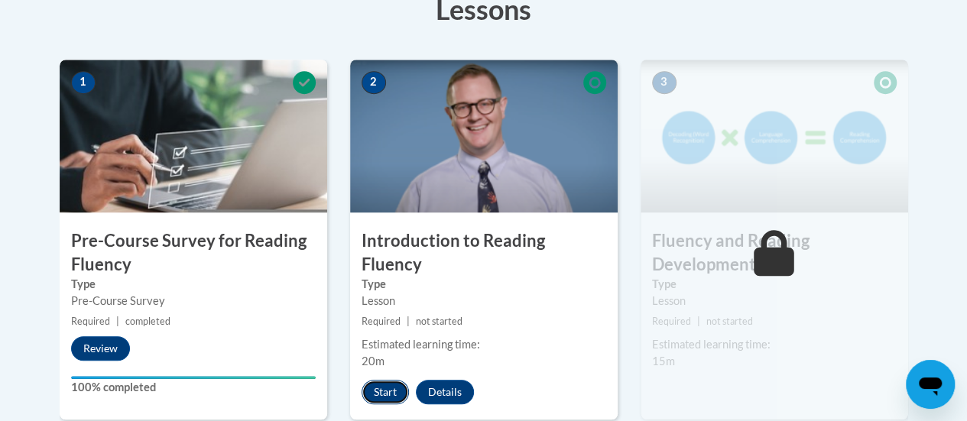
click at [386, 380] on button "Start" at bounding box center [384, 392] width 47 height 24
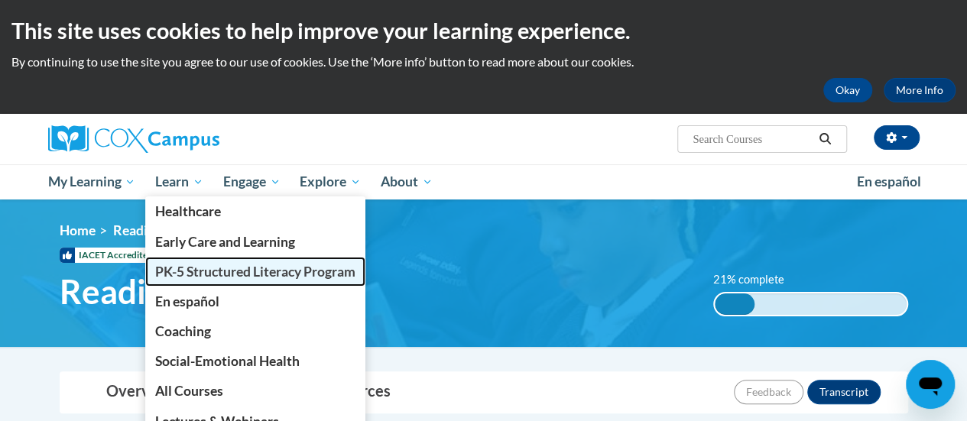
click at [188, 267] on span "PK-5 Structured Literacy Program" at bounding box center [255, 272] width 200 height 16
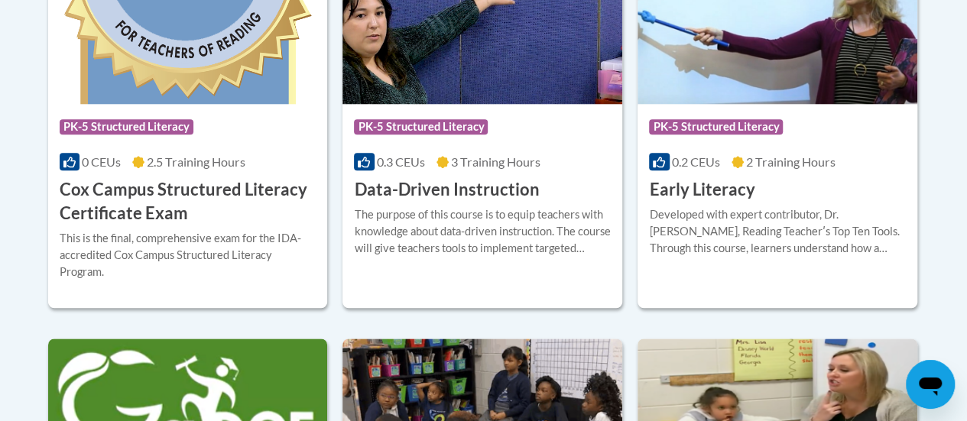
scroll to position [752, 0]
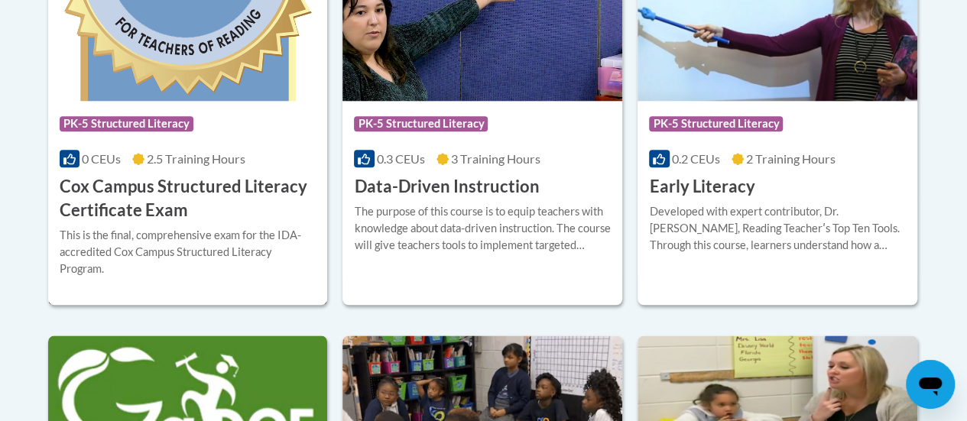
click at [224, 190] on h3 "Cox Campus Structured Literacy Certificate Exam" at bounding box center [188, 198] width 257 height 47
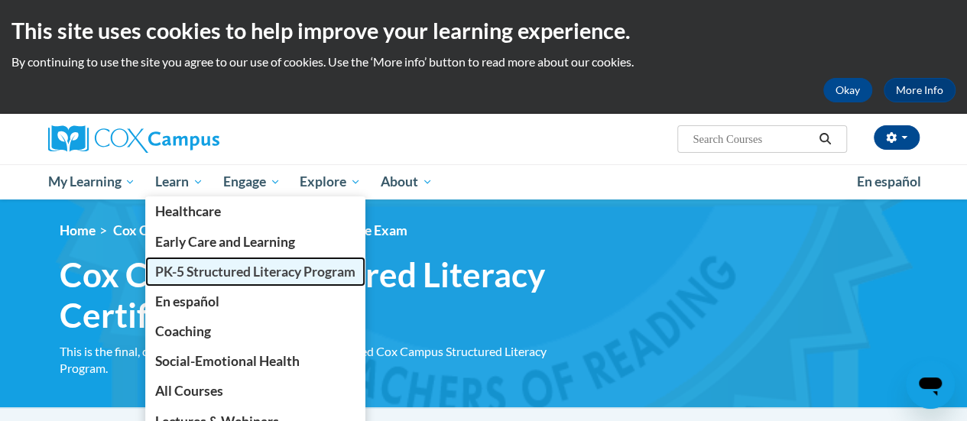
click at [181, 267] on span "PK-5 Structured Literacy Program" at bounding box center [255, 272] width 200 height 16
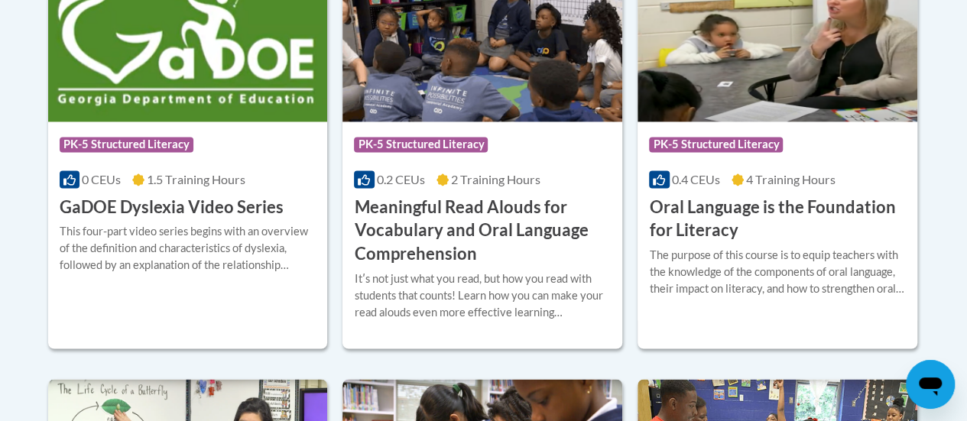
scroll to position [1142, 0]
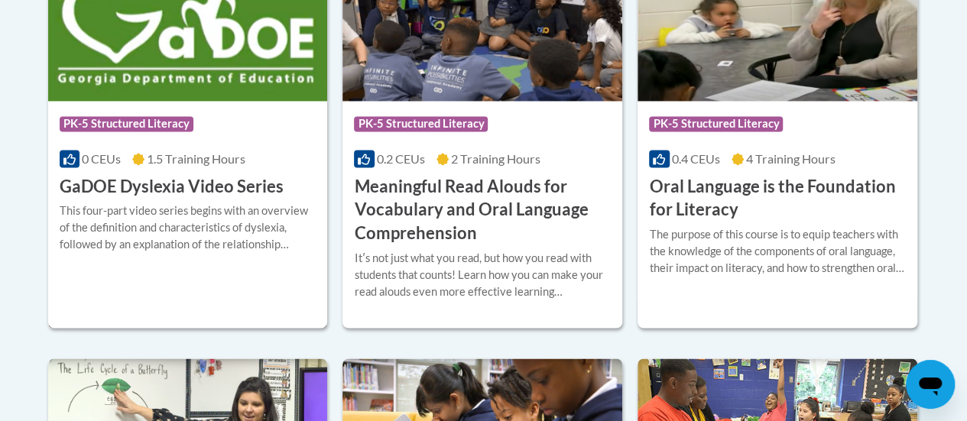
click at [180, 80] on img at bounding box center [188, 23] width 280 height 156
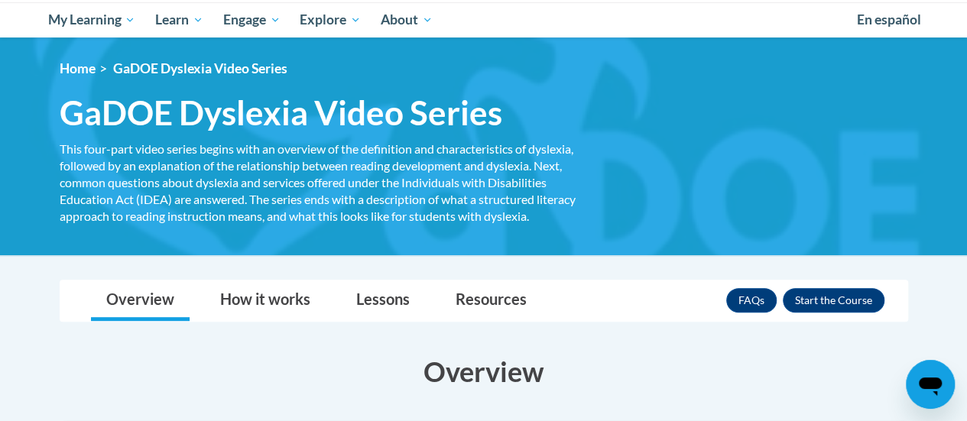
scroll to position [164, 0]
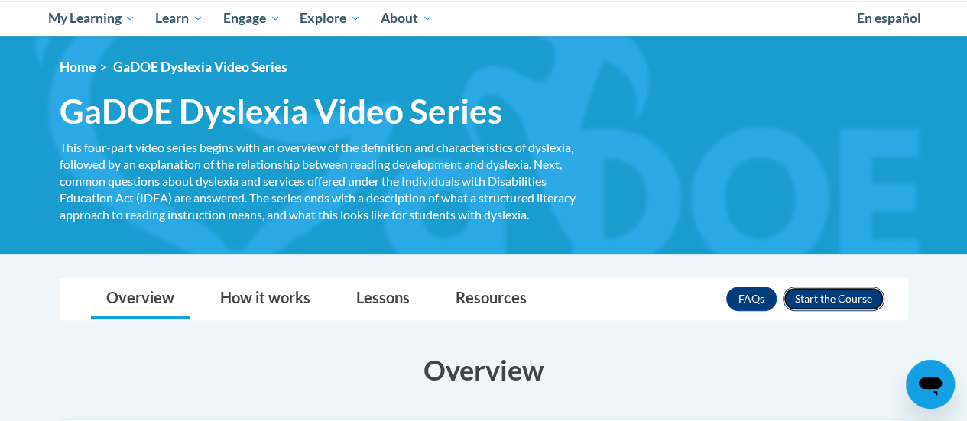
click at [847, 303] on button "Enroll" at bounding box center [833, 299] width 102 height 24
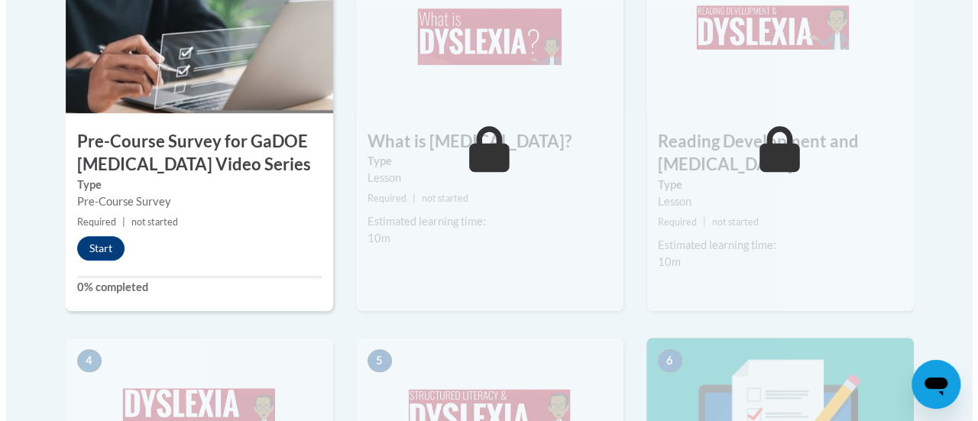
scroll to position [581, 0]
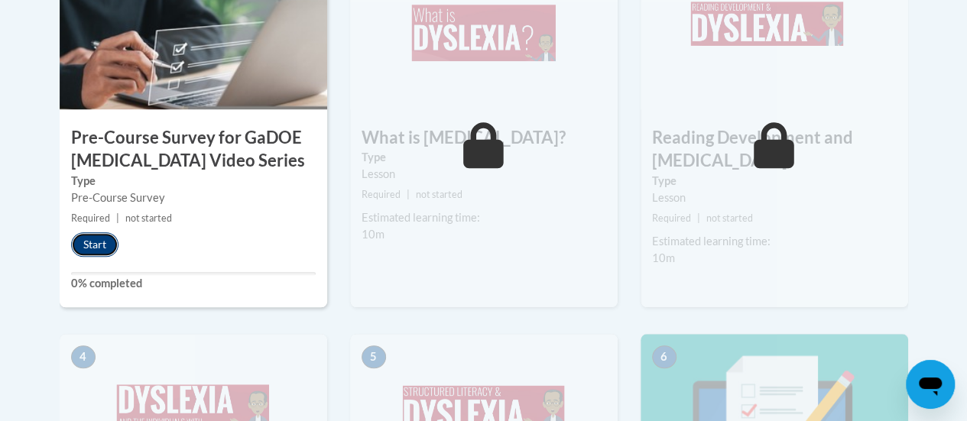
click at [93, 248] on button "Start" at bounding box center [94, 244] width 47 height 24
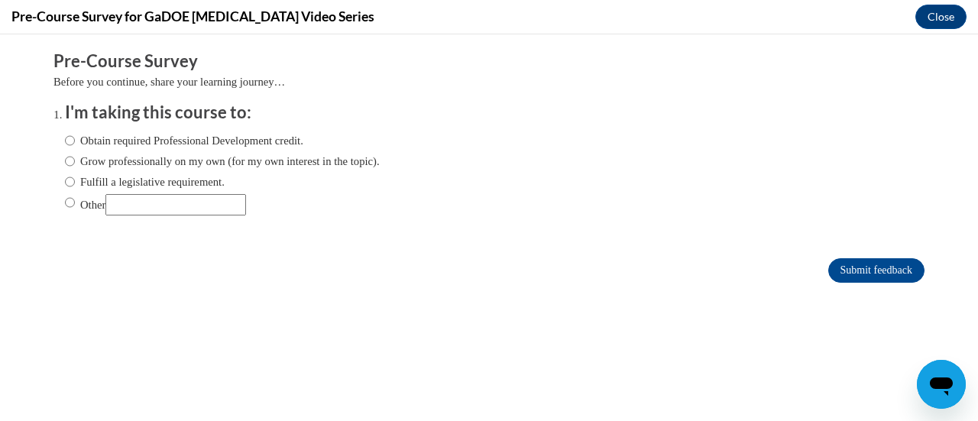
scroll to position [0, 0]
click at [222, 143] on label "Obtain required Professional Development credit." at bounding box center [184, 140] width 238 height 17
click at [75, 143] on input "Obtain required Professional Development credit." at bounding box center [70, 140] width 10 height 17
radio input "true"
click at [862, 270] on input "Submit feedback" at bounding box center [876, 270] width 96 height 24
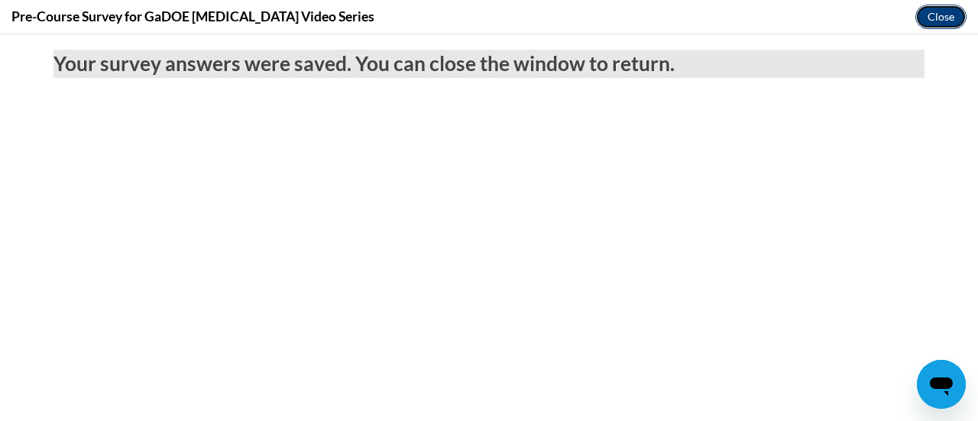
click at [957, 20] on button "Close" at bounding box center [940, 17] width 51 height 24
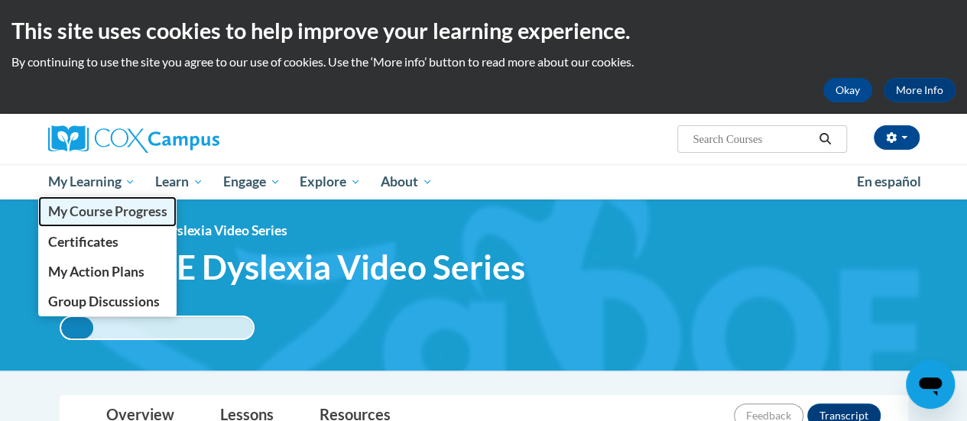
click at [118, 214] on span "My Course Progress" at bounding box center [106, 211] width 119 height 16
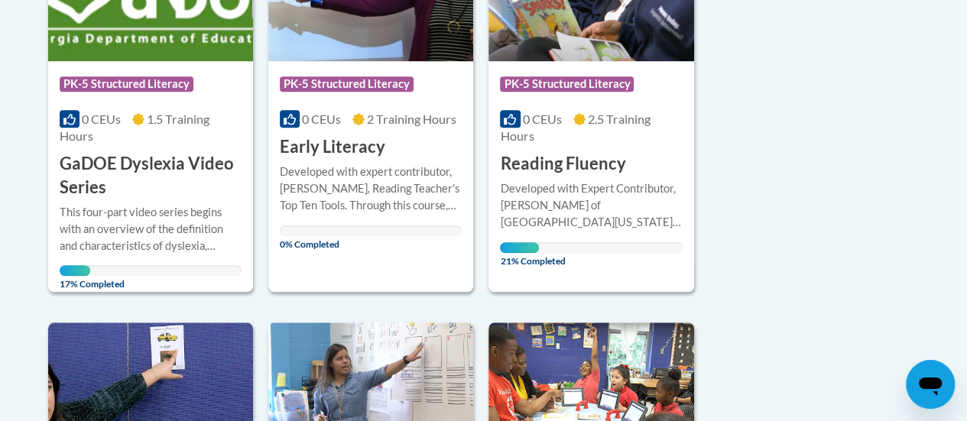
scroll to position [497, 0]
click at [623, 214] on div "Developed with Expert Contributor, [PERSON_NAME] of [GEOGRAPHIC_DATA][US_STATE]…" at bounding box center [591, 205] width 182 height 50
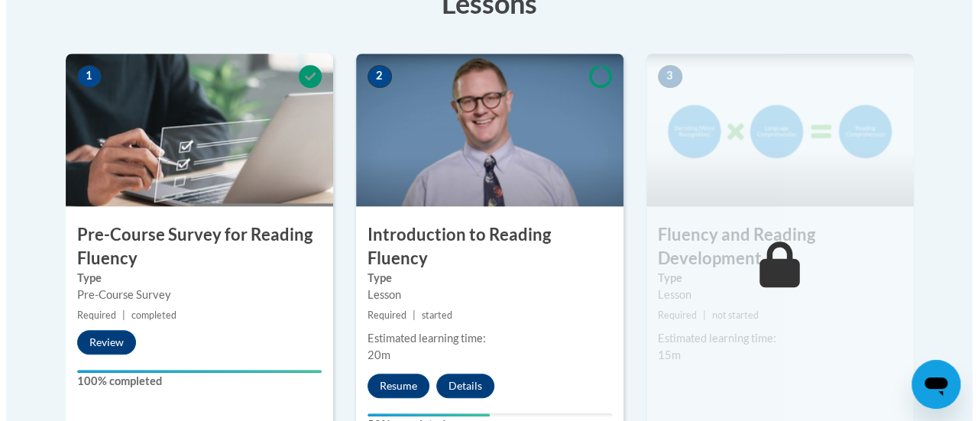
scroll to position [575, 0]
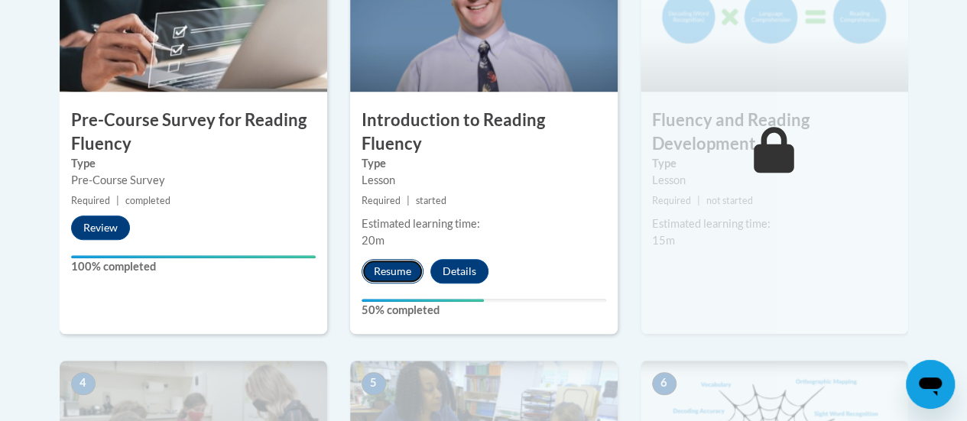
click at [403, 259] on button "Resume" at bounding box center [392, 271] width 62 height 24
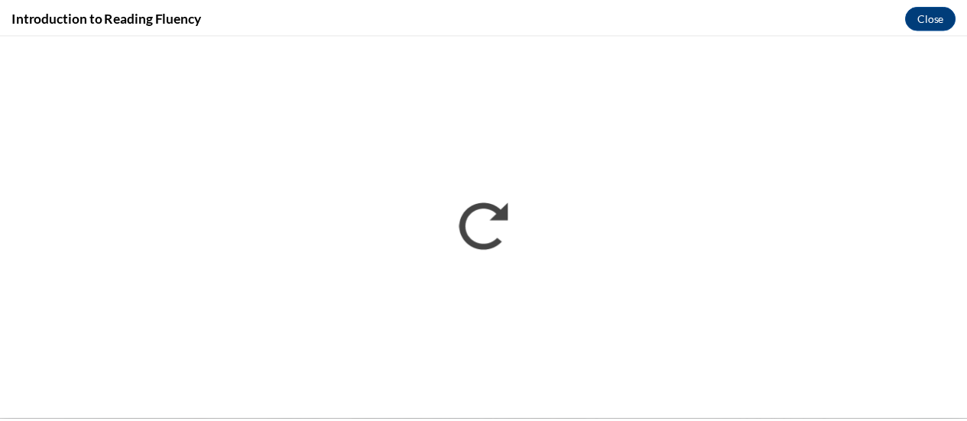
scroll to position [0, 0]
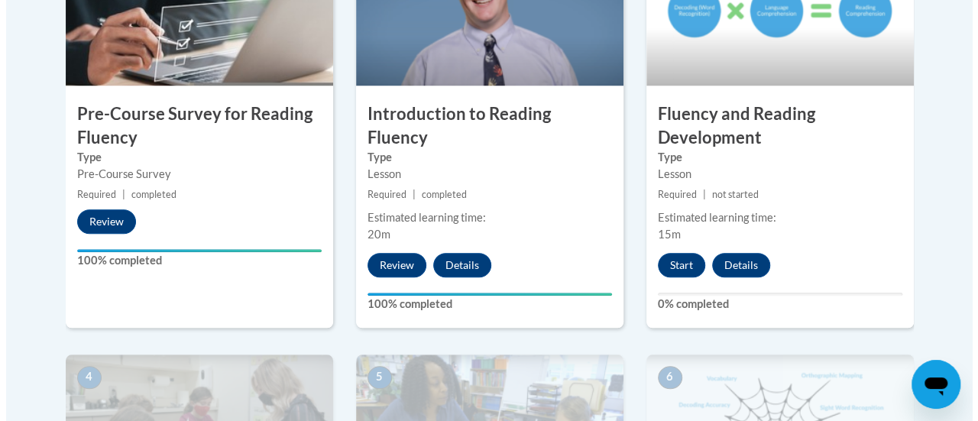
scroll to position [581, 0]
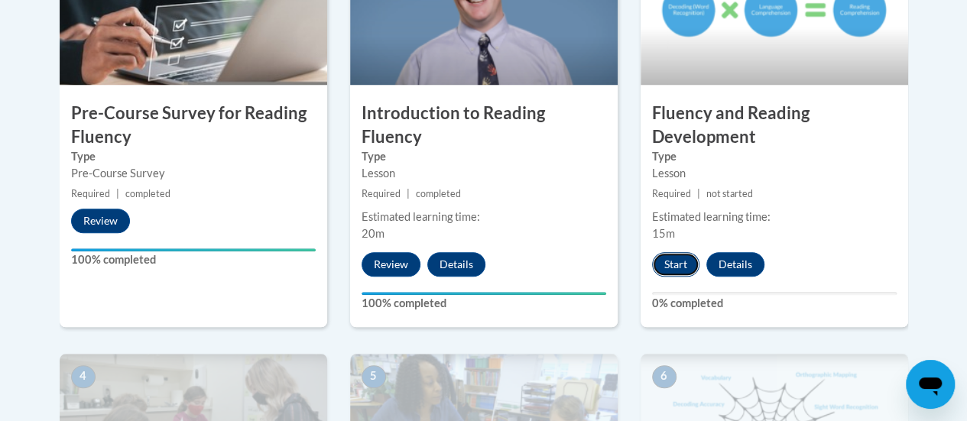
click at [674, 264] on button "Start" at bounding box center [675, 264] width 47 height 24
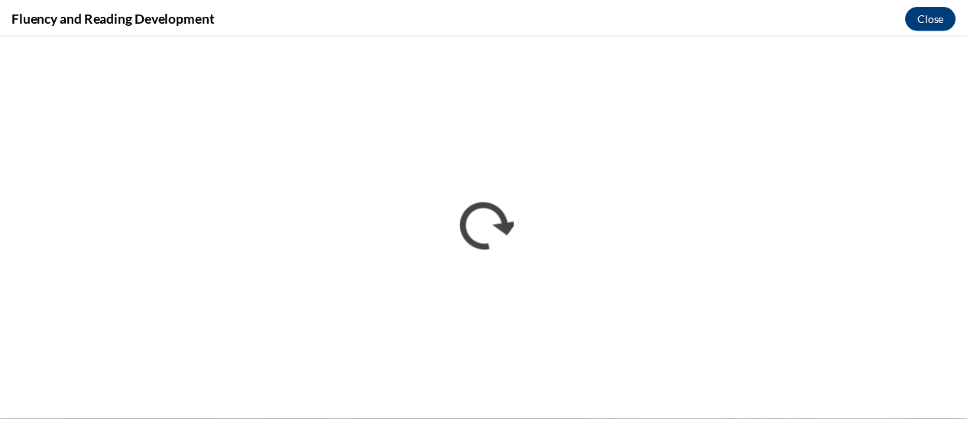
scroll to position [0, 0]
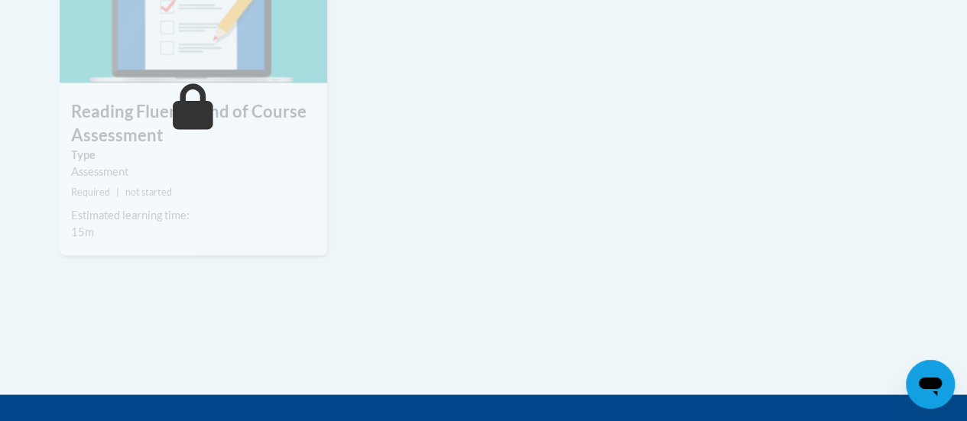
scroll to position [1412, 0]
